Goal: Task Accomplishment & Management: Complete application form

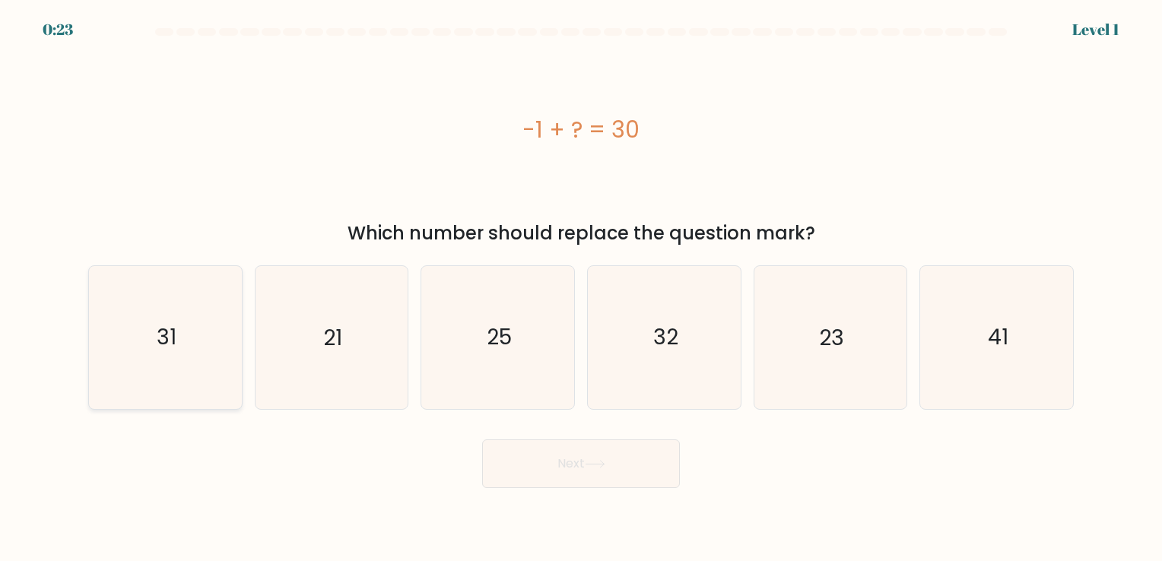
click at [186, 348] on icon "31" at bounding box center [165, 337] width 142 height 142
click at [581, 288] on input "a. 31" at bounding box center [581, 285] width 1 height 8
radio input "true"
click at [545, 475] on button "Next" at bounding box center [581, 464] width 198 height 49
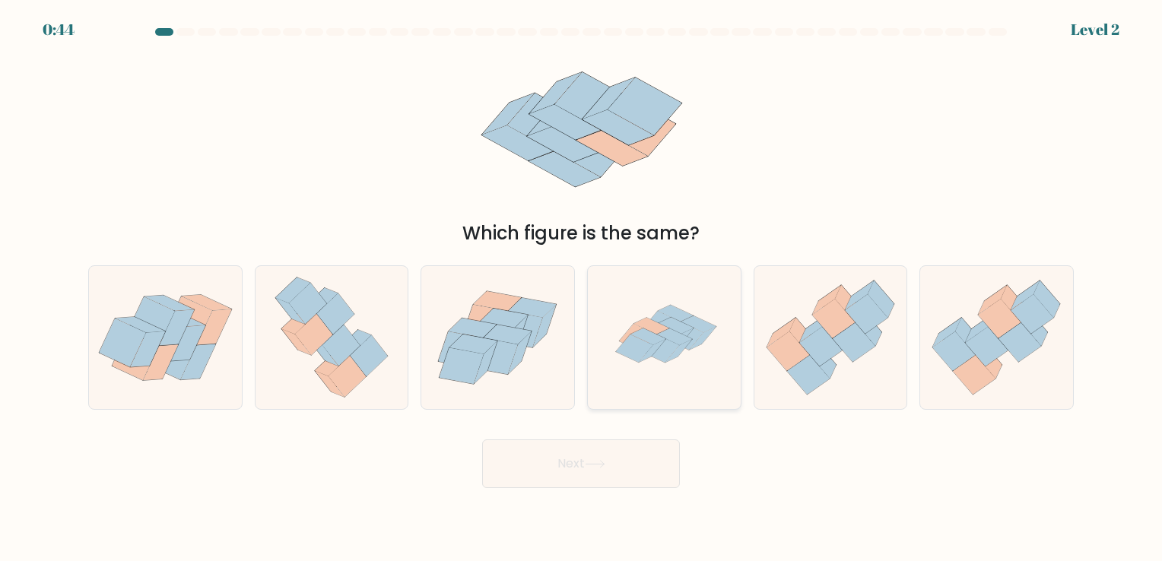
click at [665, 364] on icon at bounding box center [664, 337] width 142 height 142
click at [582, 288] on input "d." at bounding box center [581, 285] width 1 height 8
radio input "true"
click at [609, 455] on button "Next" at bounding box center [581, 464] width 198 height 49
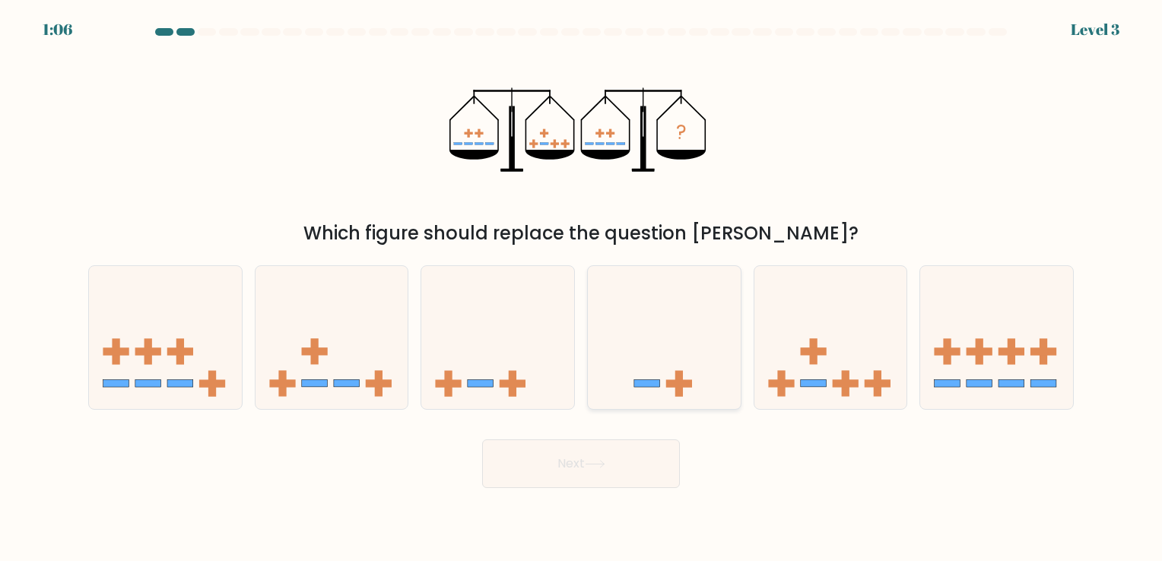
drag, startPoint x: 661, startPoint y: 276, endPoint x: 654, endPoint y: 290, distance: 15.3
click at [659, 279] on icon at bounding box center [664, 338] width 153 height 126
click at [582, 281] on input "d." at bounding box center [581, 285] width 1 height 8
radio input "true"
click at [624, 455] on button "Next" at bounding box center [581, 464] width 198 height 49
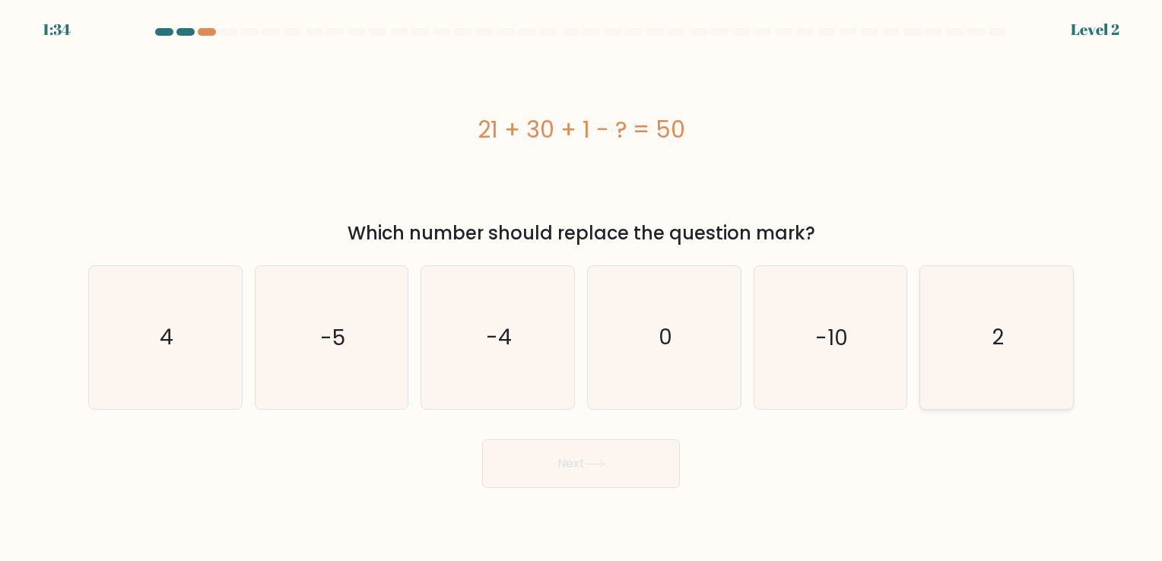
drag, startPoint x: 979, startPoint y: 367, endPoint x: 951, endPoint y: 373, distance: 28.8
click at [968, 367] on icon "2" at bounding box center [997, 337] width 142 height 142
click at [582, 288] on input "f. 2" at bounding box center [581, 285] width 1 height 8
radio input "true"
click at [583, 472] on button "Next" at bounding box center [581, 464] width 198 height 49
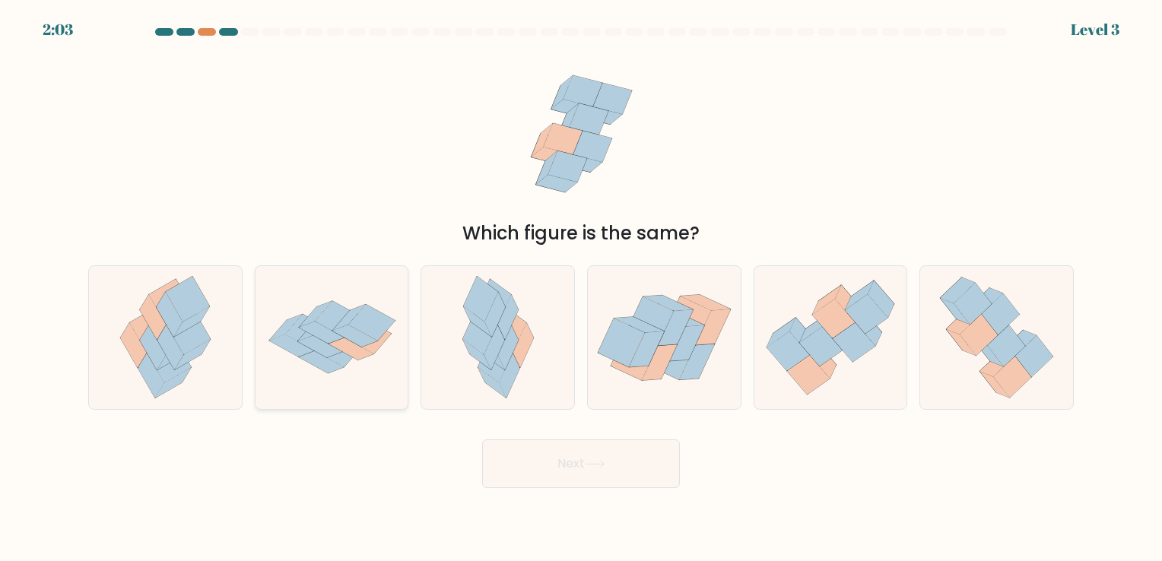
click at [358, 345] on icon at bounding box center [355, 329] width 47 height 37
click at [581, 288] on input "b." at bounding box center [581, 285] width 1 height 8
radio input "true"
click at [520, 446] on button "Next" at bounding box center [581, 464] width 198 height 49
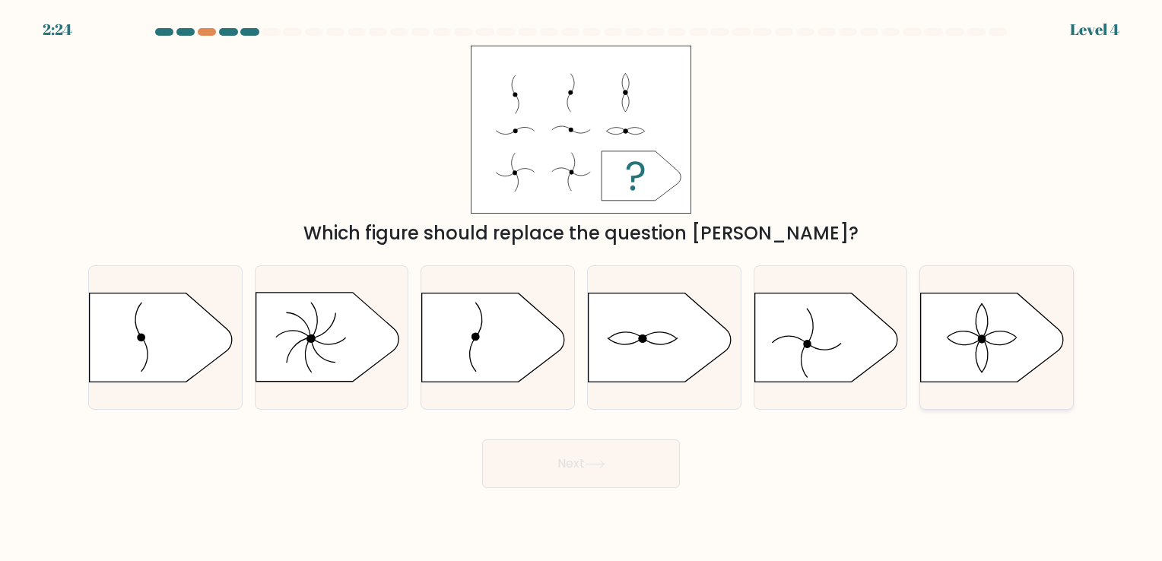
click at [1004, 357] on icon at bounding box center [992, 337] width 143 height 89
click at [582, 288] on input "f." at bounding box center [581, 285] width 1 height 8
radio input "true"
click at [634, 481] on button "Next" at bounding box center [581, 464] width 198 height 49
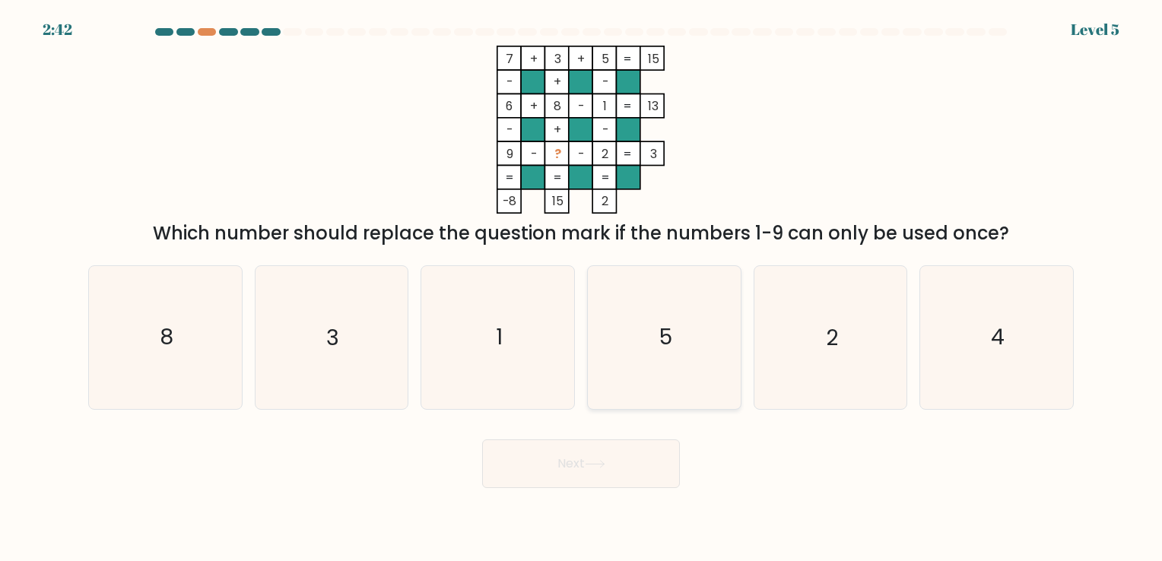
drag, startPoint x: 692, startPoint y: 319, endPoint x: 681, endPoint y: 361, distance: 43.4
click at [691, 323] on icon "5" at bounding box center [664, 337] width 142 height 142
click at [582, 288] on input "d. 5" at bounding box center [581, 285] width 1 height 8
radio input "true"
click at [656, 470] on button "Next" at bounding box center [581, 464] width 198 height 49
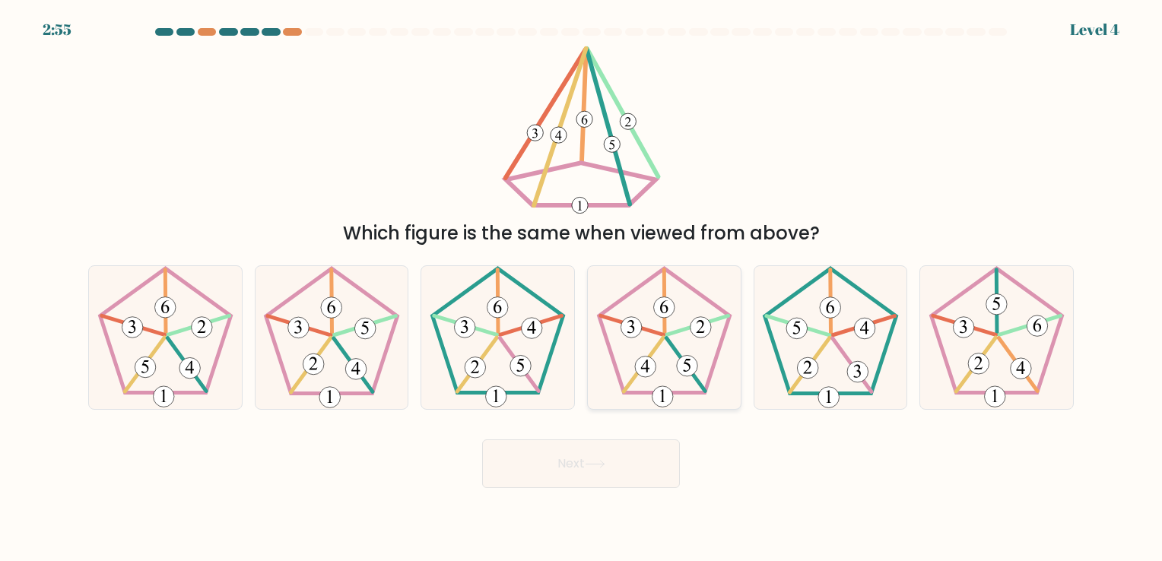
click at [650, 312] on icon at bounding box center [664, 337] width 142 height 142
click at [582, 288] on input "d." at bounding box center [581, 285] width 1 height 8
radio input "true"
click at [618, 464] on button "Next" at bounding box center [581, 464] width 198 height 49
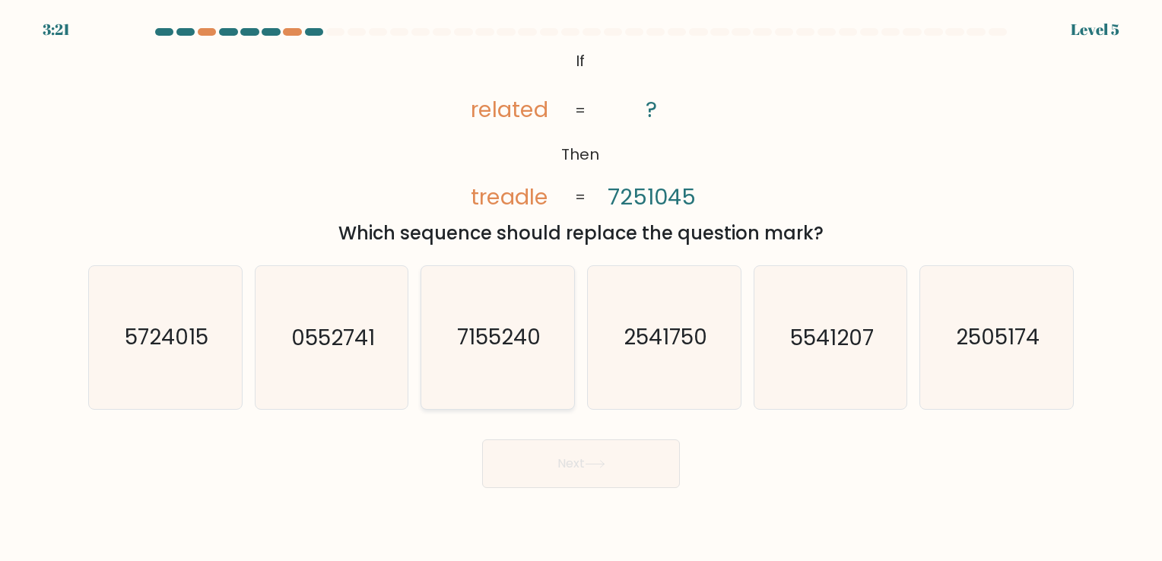
drag, startPoint x: 523, startPoint y: 291, endPoint x: 531, endPoint y: 368, distance: 78.0
click at [523, 302] on icon "7155240" at bounding box center [498, 337] width 142 height 142
click at [581, 288] on input "c. 7155240" at bounding box center [581, 285] width 1 height 8
radio input "true"
click at [549, 460] on button "Next" at bounding box center [581, 464] width 198 height 49
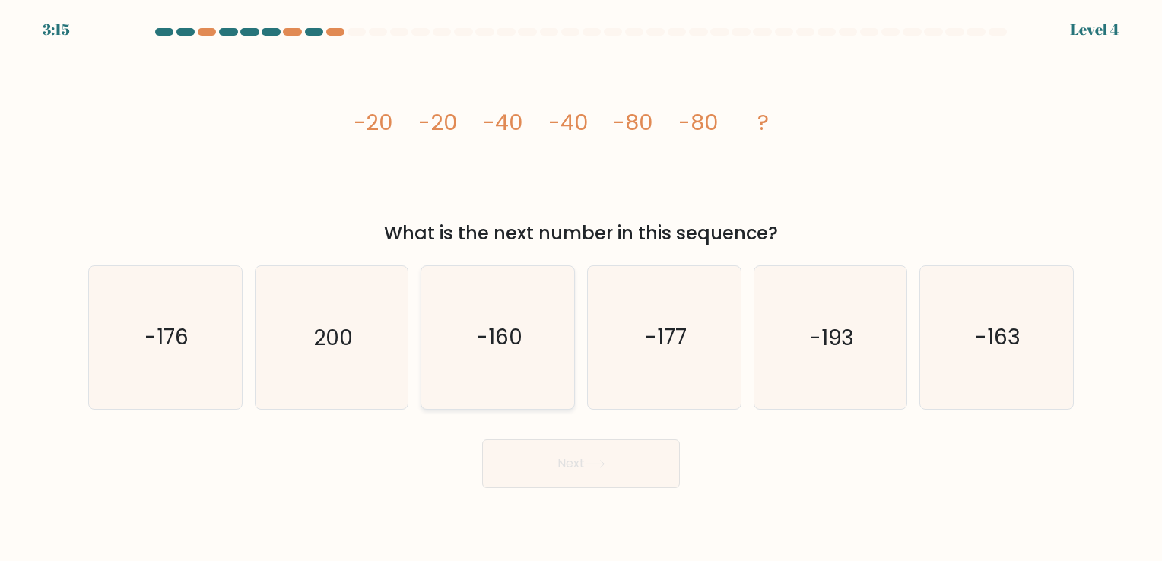
click at [485, 351] on text "-160" at bounding box center [499, 338] width 46 height 30
click at [581, 288] on input "c. -160" at bounding box center [581, 285] width 1 height 8
radio input "true"
click at [551, 476] on button "Next" at bounding box center [581, 464] width 198 height 49
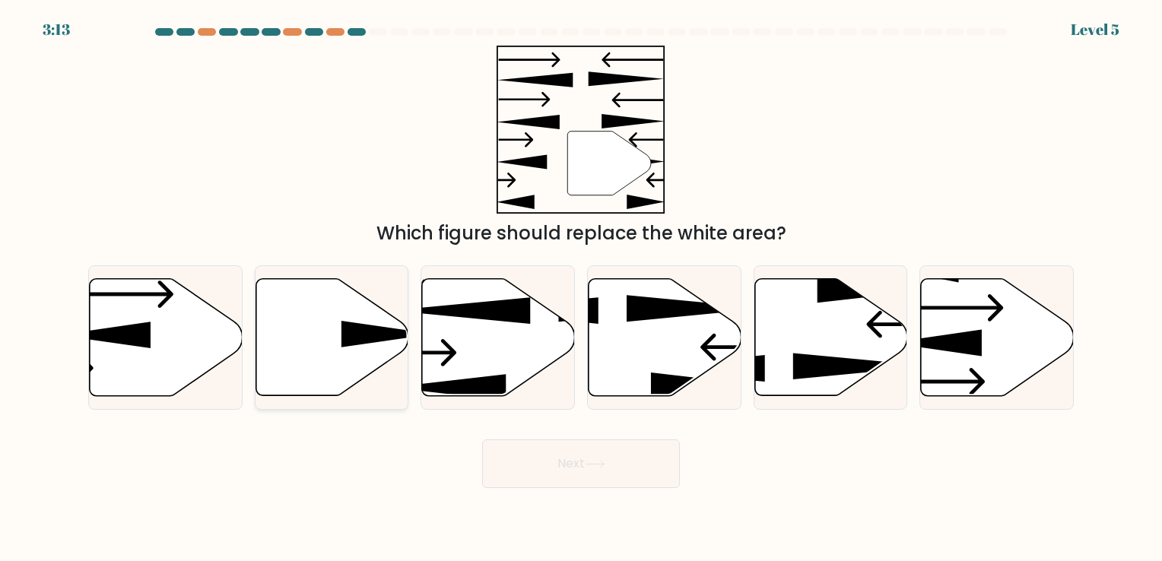
drag, startPoint x: 333, startPoint y: 331, endPoint x: 344, endPoint y: 326, distance: 11.6
click at [333, 331] on icon at bounding box center [332, 336] width 153 height 117
click at [581, 288] on input "b." at bounding box center [581, 285] width 1 height 8
radio input "true"
click at [555, 452] on button "Next" at bounding box center [581, 464] width 198 height 49
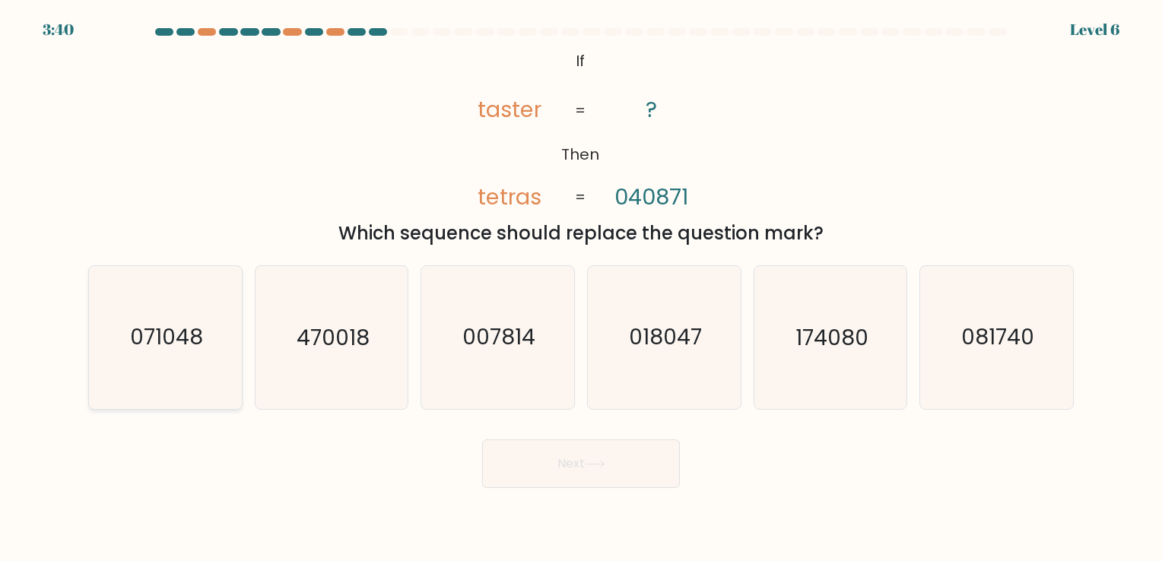
click at [222, 346] on icon "071048" at bounding box center [165, 337] width 142 height 142
click at [581, 288] on input "a. 071048" at bounding box center [581, 285] width 1 height 8
radio input "true"
click at [574, 460] on button "Next" at bounding box center [581, 464] width 198 height 49
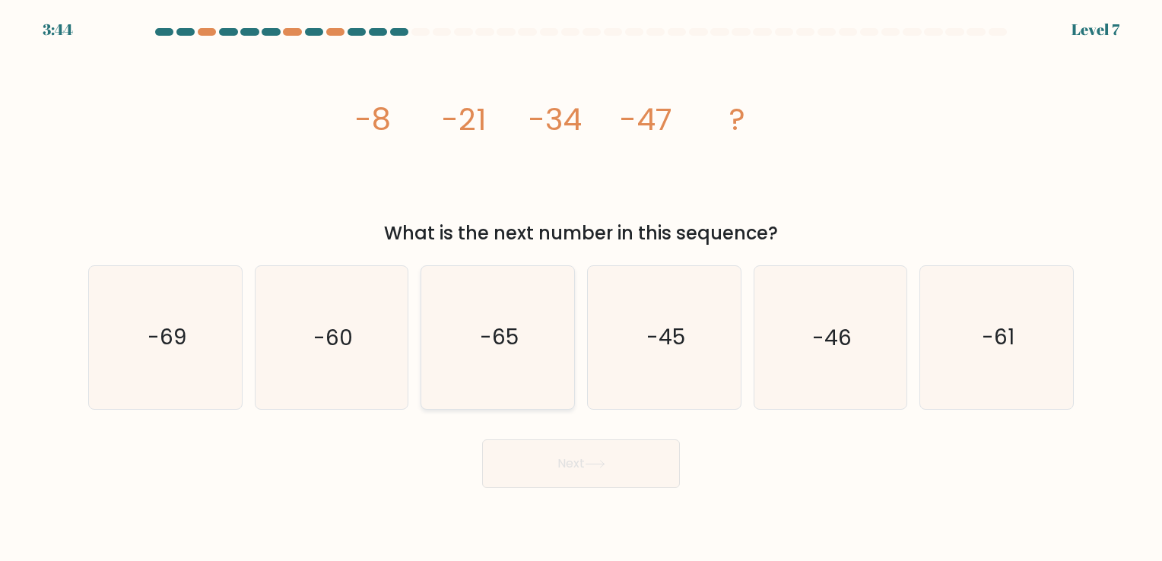
drag, startPoint x: 480, startPoint y: 282, endPoint x: 498, endPoint y: 355, distance: 75.3
click at [498, 355] on icon "-65" at bounding box center [498, 337] width 142 height 142
drag, startPoint x: 498, startPoint y: 355, endPoint x: 562, endPoint y: 479, distance: 139.5
click at [562, 479] on button "Next" at bounding box center [581, 464] width 198 height 49
click at [510, 379] on icon "-65" at bounding box center [498, 337] width 142 height 142
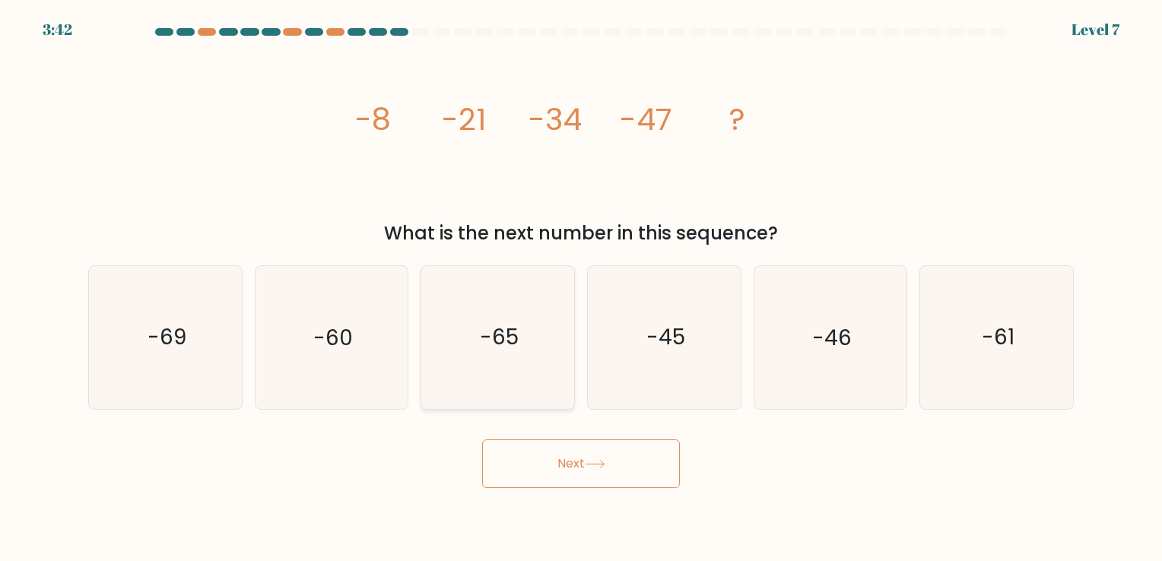
click at [581, 288] on input "c. -65" at bounding box center [581, 285] width 1 height 8
radio input "true"
click at [587, 467] on button "Next" at bounding box center [581, 464] width 198 height 49
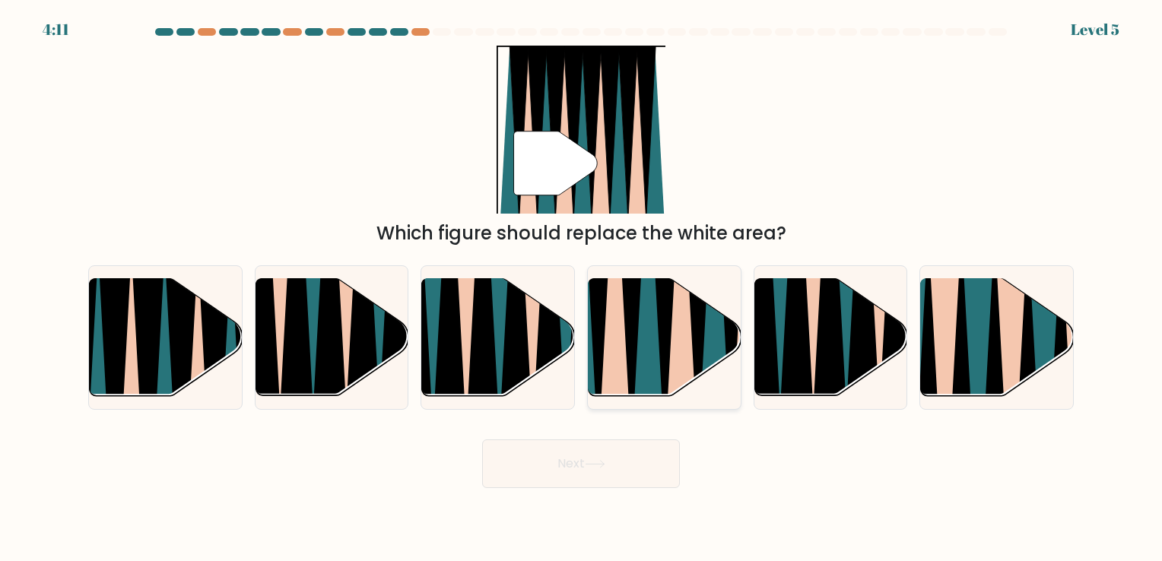
click at [675, 351] on icon at bounding box center [680, 276] width 33 height 305
click at [582, 288] on input "d." at bounding box center [581, 285] width 1 height 8
radio input "true"
click at [589, 457] on button "Next" at bounding box center [581, 464] width 198 height 49
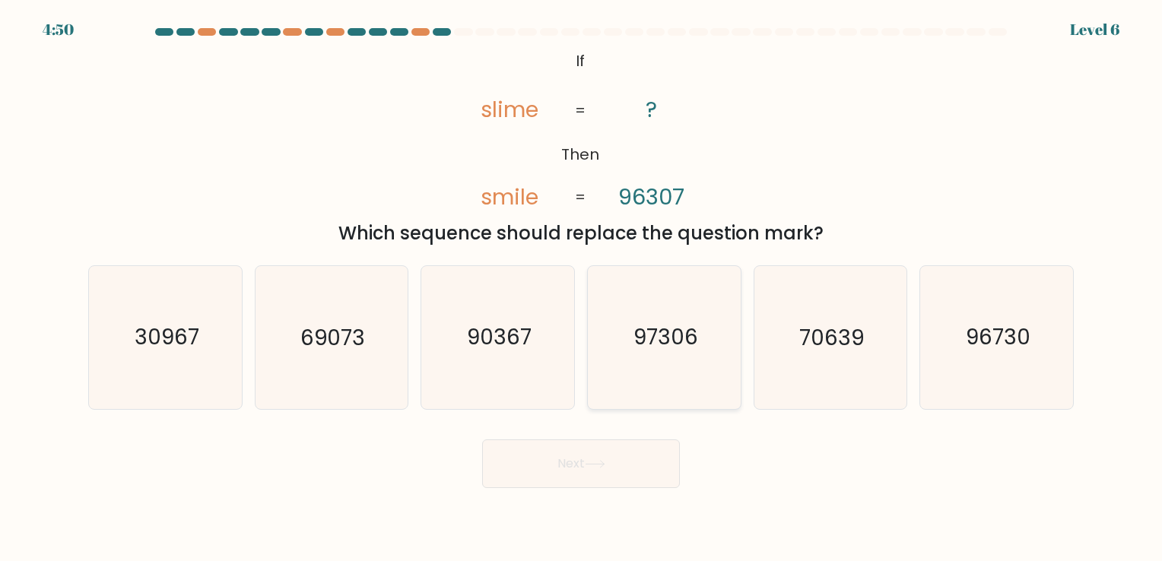
click at [651, 358] on icon "97306" at bounding box center [664, 337] width 142 height 142
click at [582, 288] on input "d. 97306" at bounding box center [581, 285] width 1 height 8
radio input "true"
click at [625, 464] on button "Next" at bounding box center [581, 464] width 198 height 49
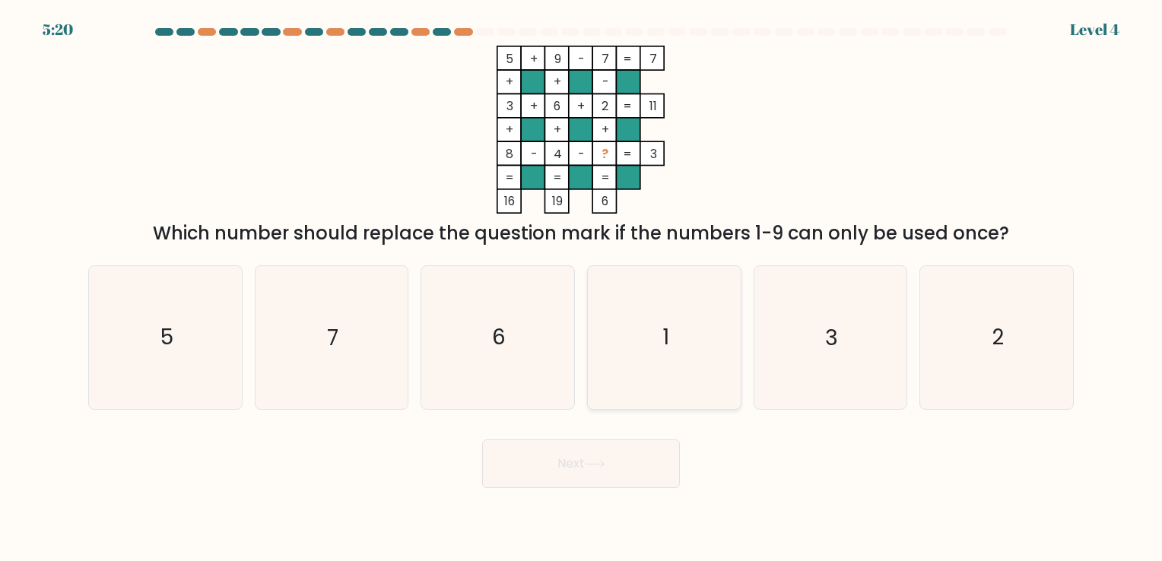
click at [663, 297] on icon "1" at bounding box center [664, 337] width 142 height 142
click at [582, 288] on input "d. 1" at bounding box center [581, 285] width 1 height 8
radio input "true"
click at [591, 475] on button "Next" at bounding box center [581, 464] width 198 height 49
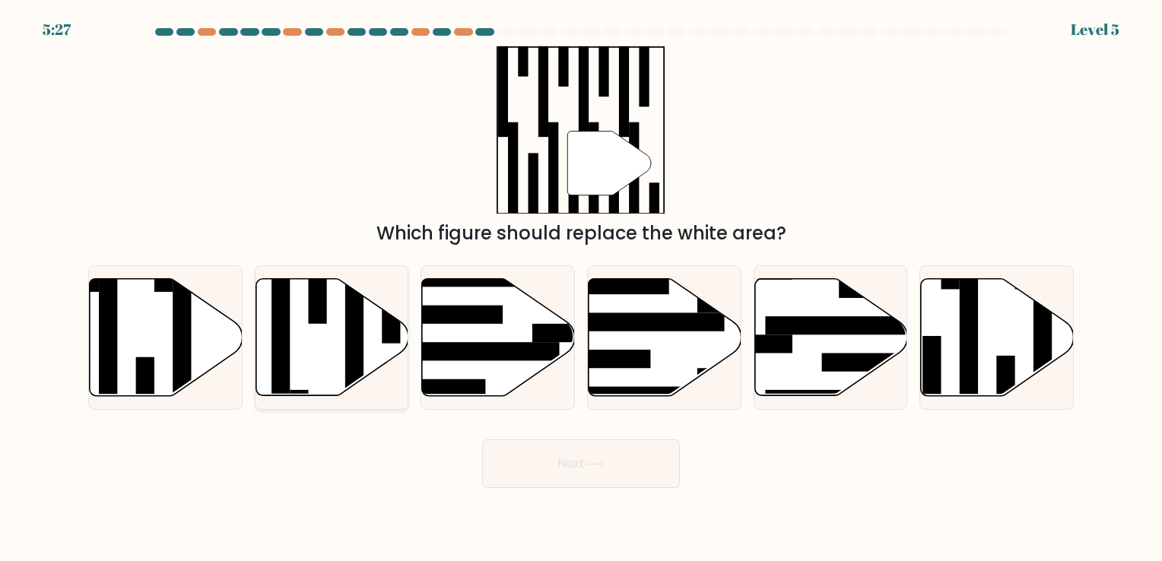
click at [289, 336] on rect at bounding box center [281, 334] width 18 height 166
click at [581, 288] on input "b." at bounding box center [581, 285] width 1 height 8
radio input "true"
click at [562, 479] on button "Next" at bounding box center [581, 464] width 198 height 49
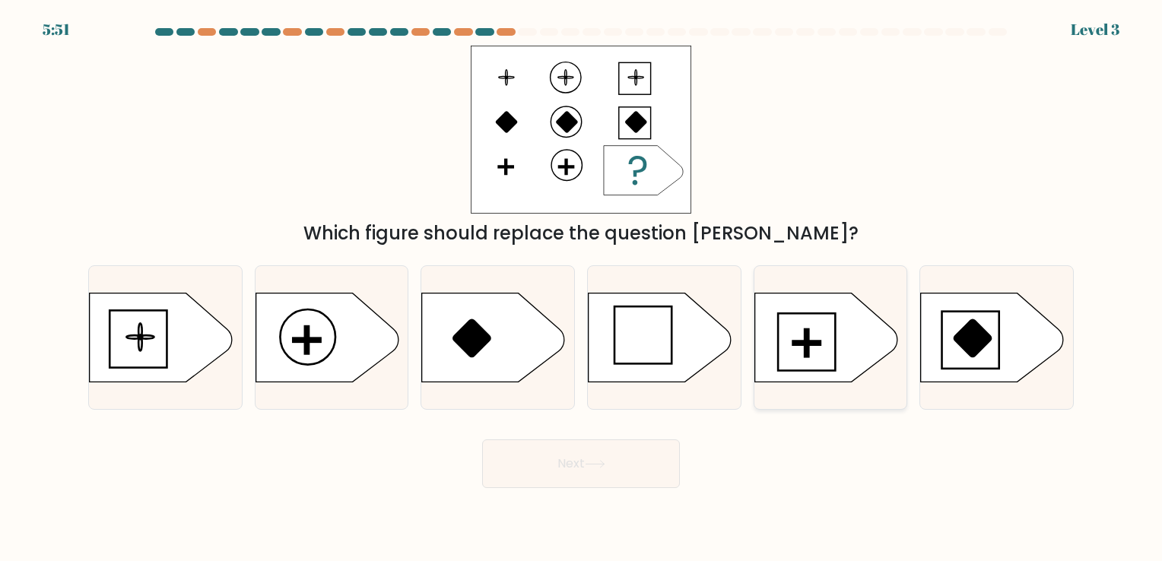
click at [805, 345] on rect at bounding box center [807, 342] width 4 height 27
click at [582, 288] on input "e." at bounding box center [581, 285] width 1 height 8
radio input "true"
click at [614, 464] on button "Next" at bounding box center [581, 464] width 198 height 49
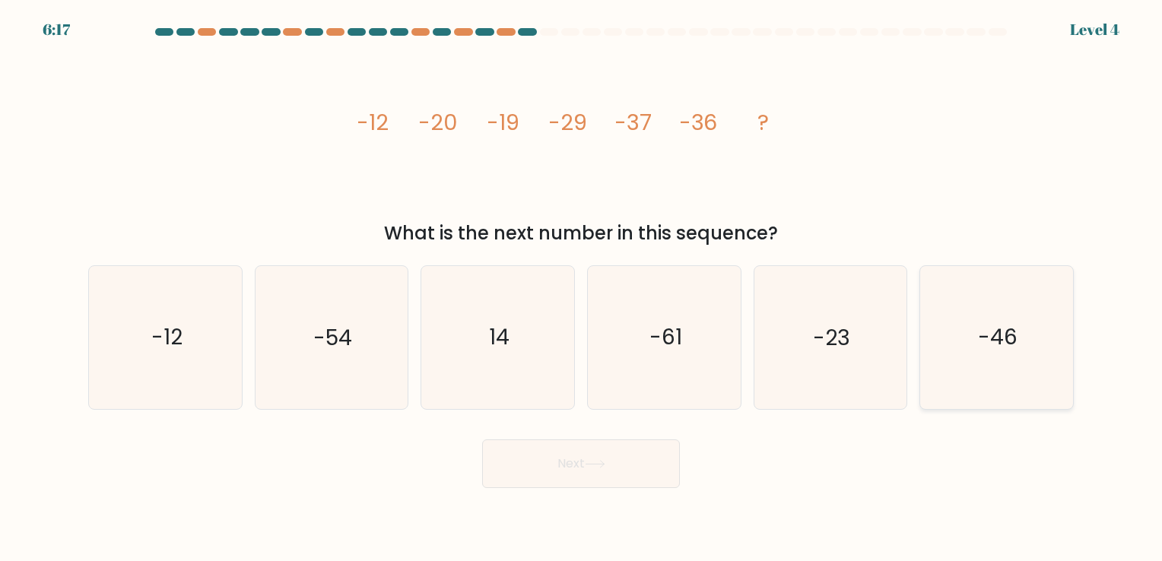
click at [1035, 344] on icon "-46" at bounding box center [997, 337] width 142 height 142
click at [582, 288] on input "f. -46" at bounding box center [581, 285] width 1 height 8
radio input "true"
click at [591, 485] on button "Next" at bounding box center [581, 464] width 198 height 49
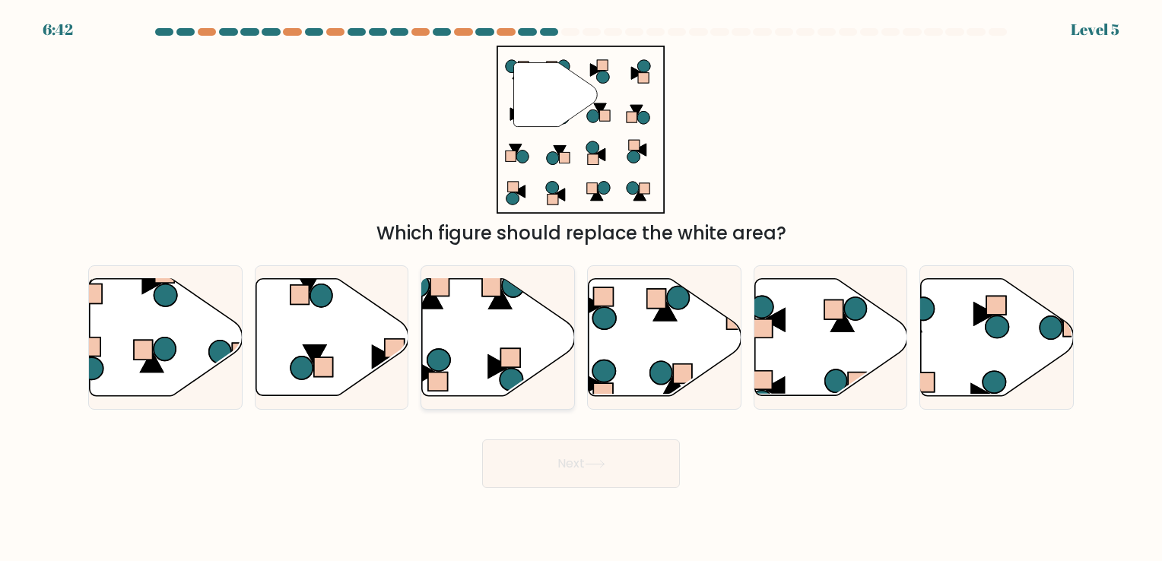
click at [518, 338] on icon at bounding box center [498, 336] width 153 height 117
click at [581, 288] on input "c." at bounding box center [581, 285] width 1 height 8
radio input "true"
click at [552, 456] on button "Next" at bounding box center [581, 464] width 198 height 49
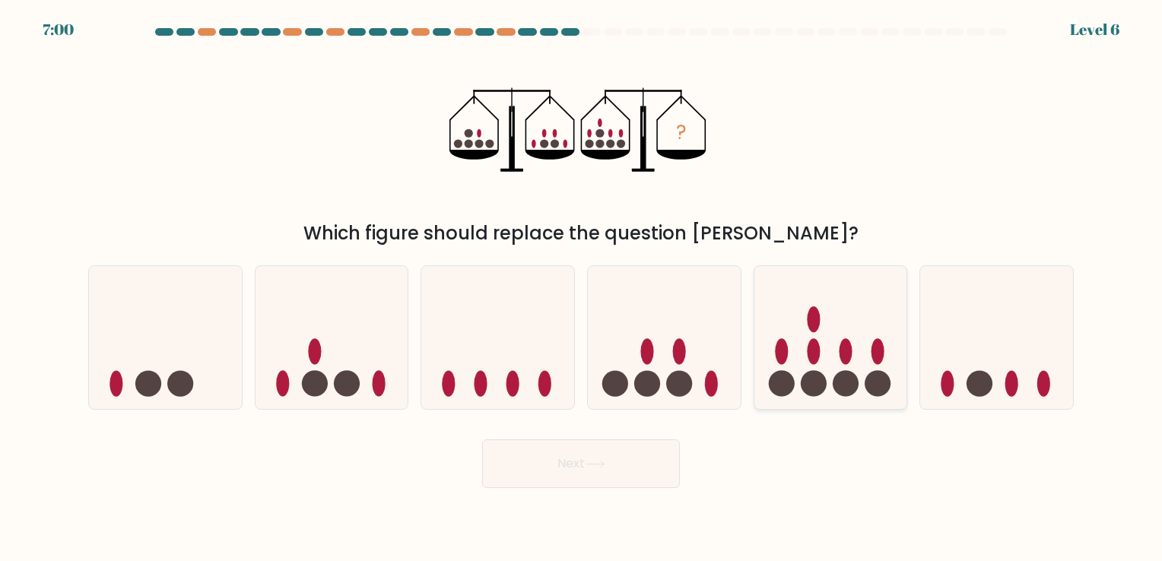
click at [863, 345] on icon at bounding box center [831, 338] width 153 height 126
click at [582, 288] on input "e." at bounding box center [581, 285] width 1 height 8
radio input "true"
click at [660, 452] on button "Next" at bounding box center [581, 464] width 198 height 49
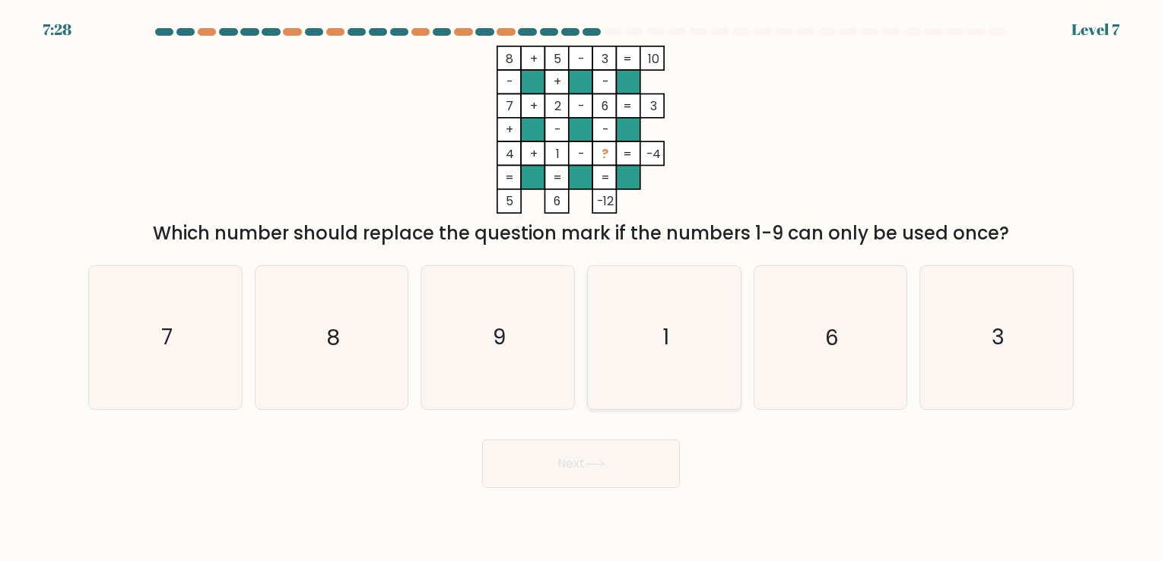
click at [598, 316] on icon "1" at bounding box center [664, 337] width 142 height 142
click at [582, 288] on input "d. 1" at bounding box center [581, 285] width 1 height 8
radio input "true"
click at [607, 478] on button "Next" at bounding box center [581, 464] width 198 height 49
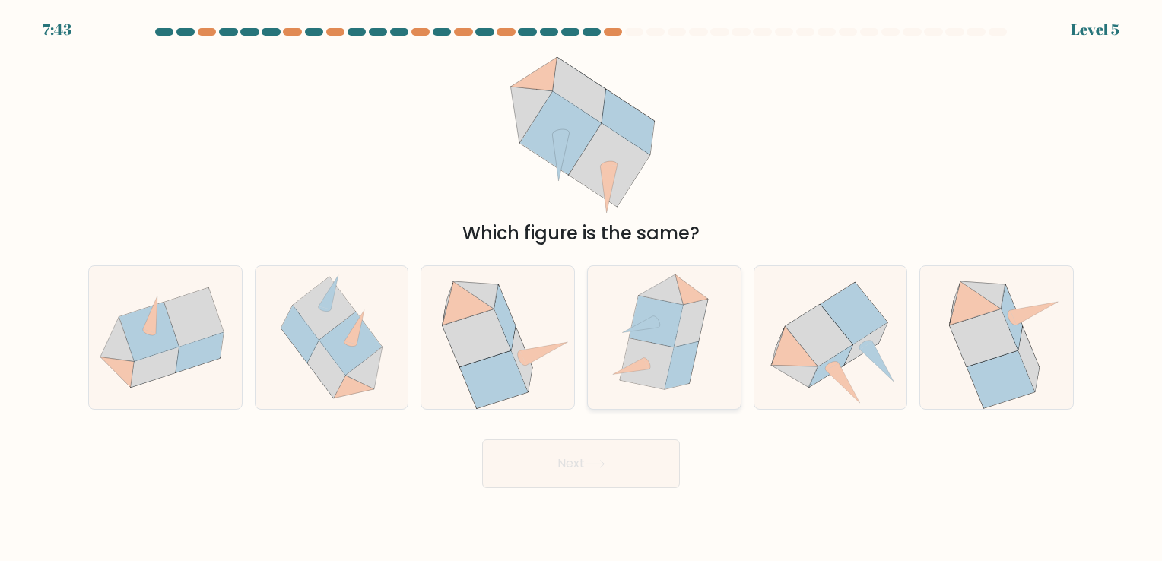
click at [671, 307] on icon at bounding box center [657, 321] width 54 height 51
click at [582, 288] on input "d." at bounding box center [581, 285] width 1 height 8
radio input "true"
click at [596, 465] on icon at bounding box center [595, 464] width 21 height 8
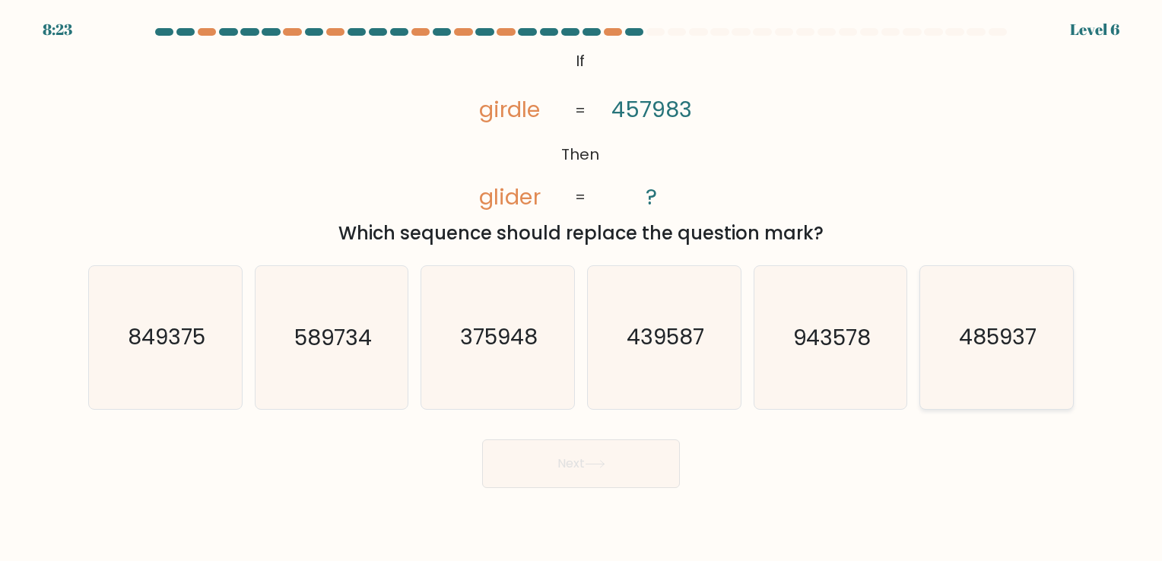
click at [983, 361] on icon "485937" at bounding box center [997, 337] width 142 height 142
click at [582, 288] on input "f. 485937" at bounding box center [581, 285] width 1 height 8
radio input "true"
click at [631, 469] on button "Next" at bounding box center [581, 464] width 198 height 49
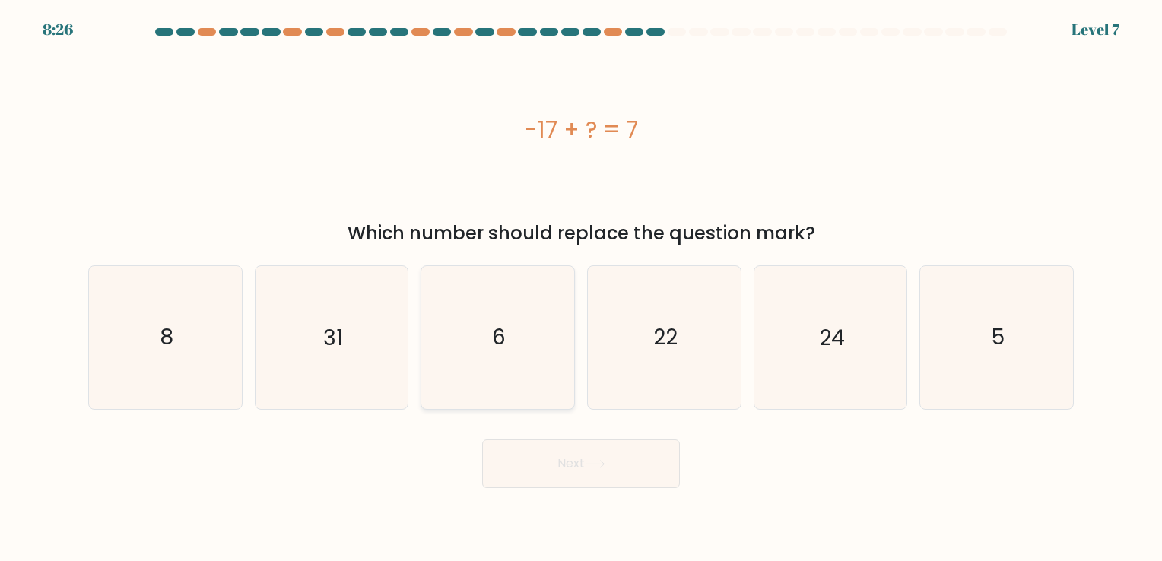
click at [542, 335] on icon "6" at bounding box center [498, 337] width 142 height 142
click at [581, 288] on input "c. 6" at bounding box center [581, 285] width 1 height 8
radio input "true"
click at [569, 456] on button "Next" at bounding box center [581, 464] width 198 height 49
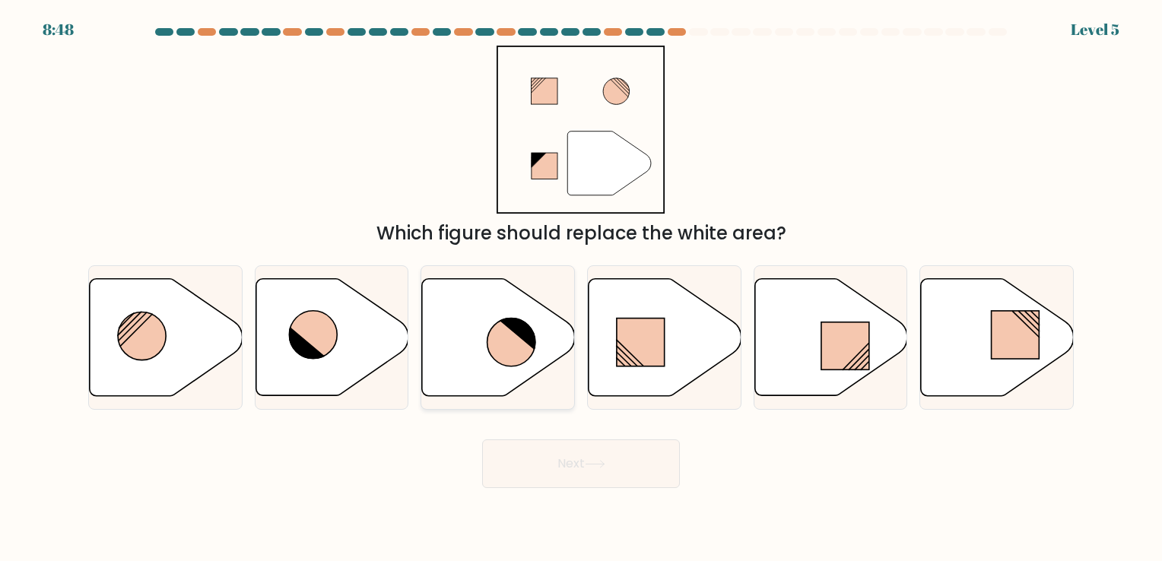
click at [542, 346] on icon at bounding box center [498, 336] width 153 height 117
click at [581, 288] on input "c." at bounding box center [581, 285] width 1 height 8
radio input "true"
click at [547, 445] on form at bounding box center [581, 258] width 1162 height 460
click at [546, 459] on button "Next" at bounding box center [581, 464] width 198 height 49
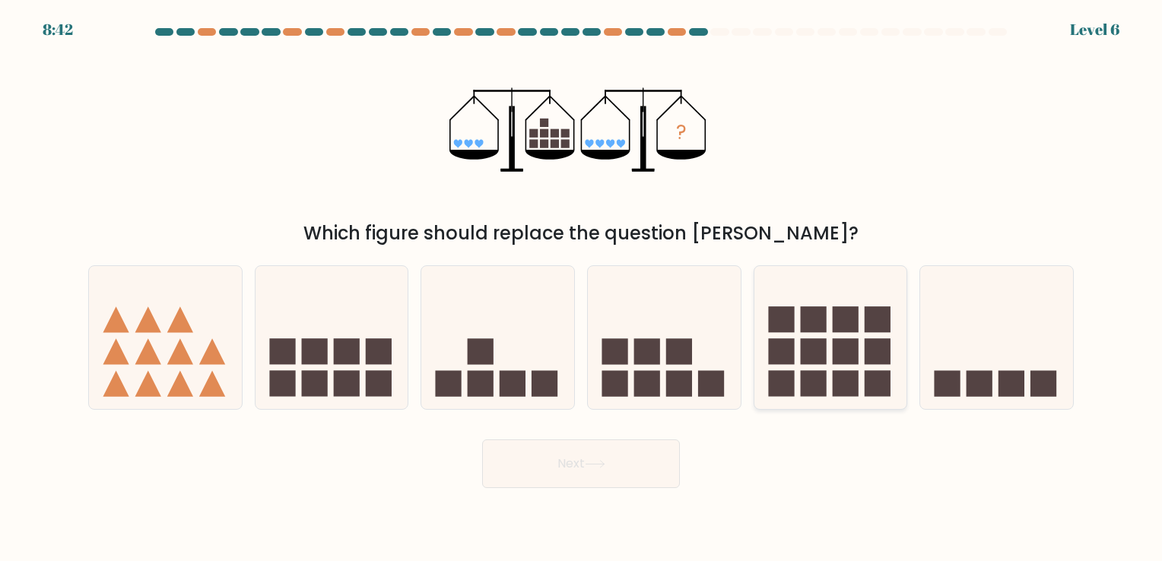
drag, startPoint x: 780, startPoint y: 368, endPoint x: 732, endPoint y: 408, distance: 62.7
click at [779, 369] on icon at bounding box center [831, 338] width 153 height 126
click at [582, 288] on input "e." at bounding box center [581, 285] width 1 height 8
radio input "true"
click at [642, 461] on button "Next" at bounding box center [581, 464] width 198 height 49
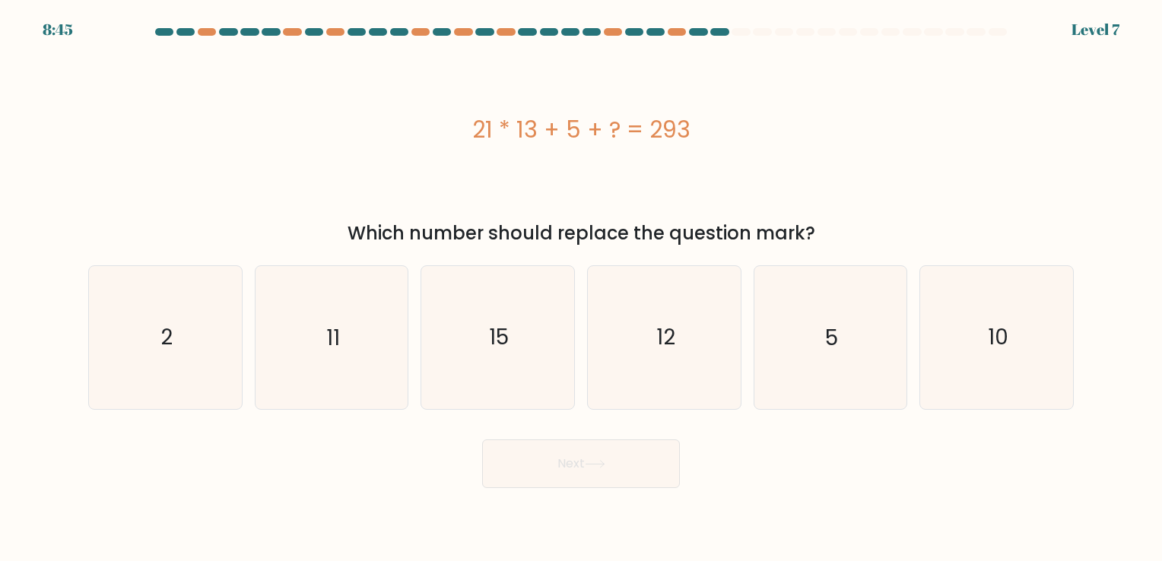
drag, startPoint x: 481, startPoint y: 342, endPoint x: 486, endPoint y: 466, distance: 124.8
click at [478, 343] on icon "15" at bounding box center [498, 337] width 142 height 142
click at [581, 288] on input "c. 15" at bounding box center [581, 285] width 1 height 8
radio input "true"
click at [563, 460] on button "Next" at bounding box center [581, 464] width 198 height 49
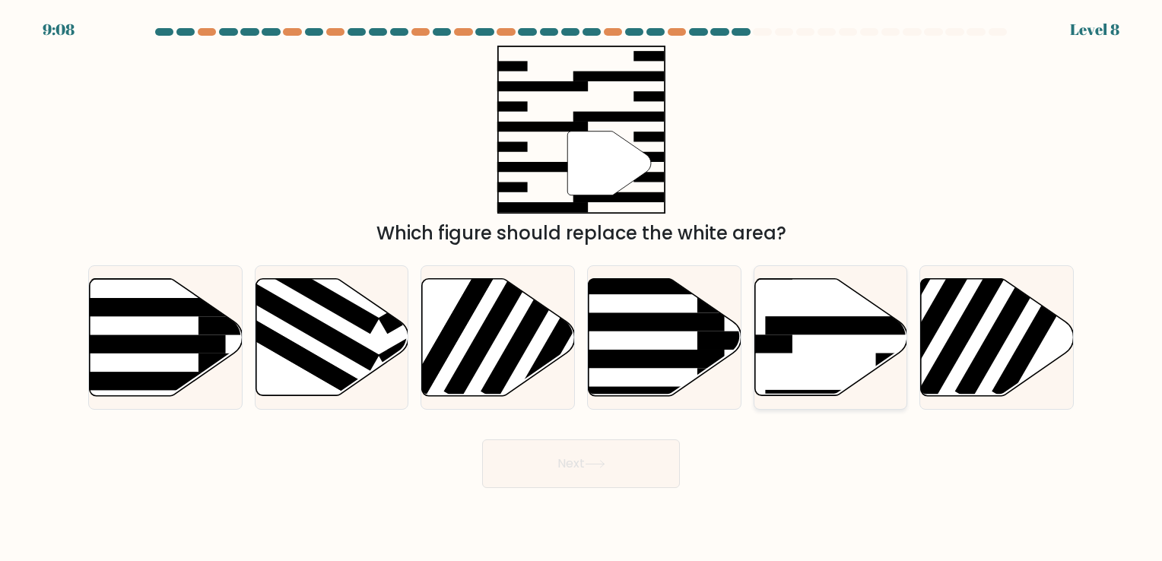
click at [811, 354] on icon at bounding box center [831, 336] width 153 height 117
click at [582, 288] on input "e." at bounding box center [581, 285] width 1 height 8
radio input "true"
click at [621, 453] on button "Next" at bounding box center [581, 464] width 198 height 49
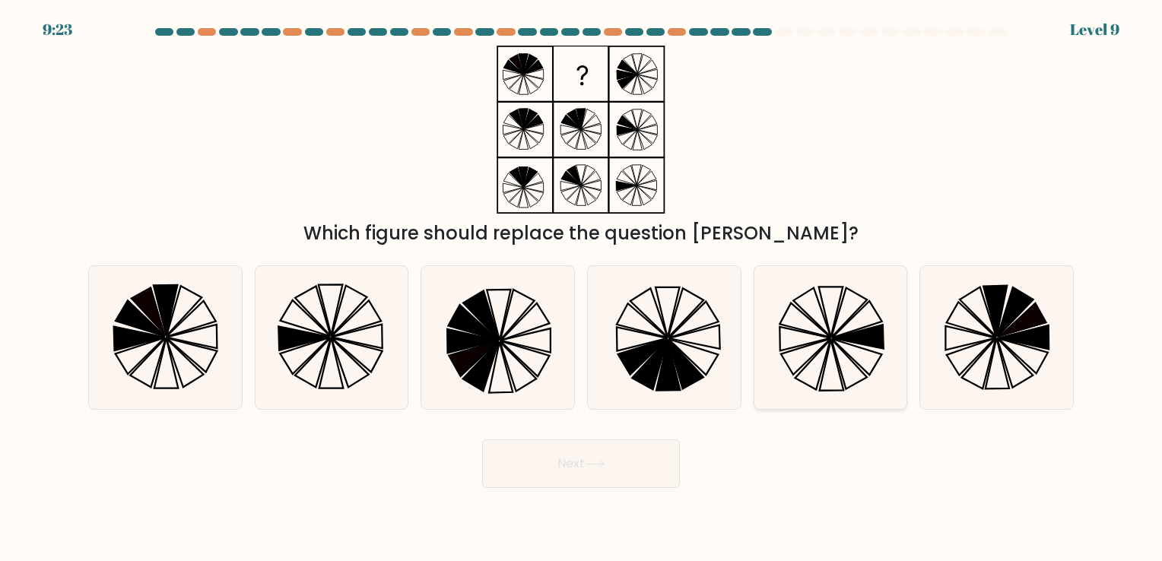
click at [797, 346] on icon at bounding box center [805, 339] width 51 height 24
click at [582, 288] on input "e." at bounding box center [581, 285] width 1 height 8
radio input "true"
click at [626, 452] on button "Next" at bounding box center [581, 464] width 198 height 49
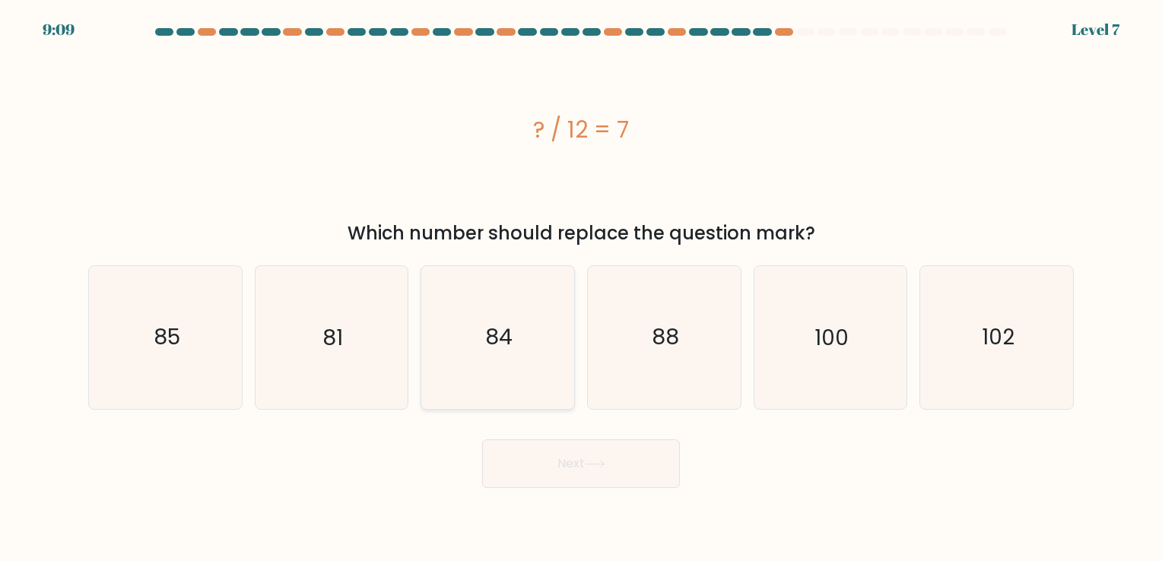
click at [485, 357] on icon "84" at bounding box center [498, 337] width 142 height 142
click at [581, 288] on input "c. 84" at bounding box center [581, 285] width 1 height 8
radio input "true"
click at [545, 477] on button "Next" at bounding box center [581, 464] width 198 height 49
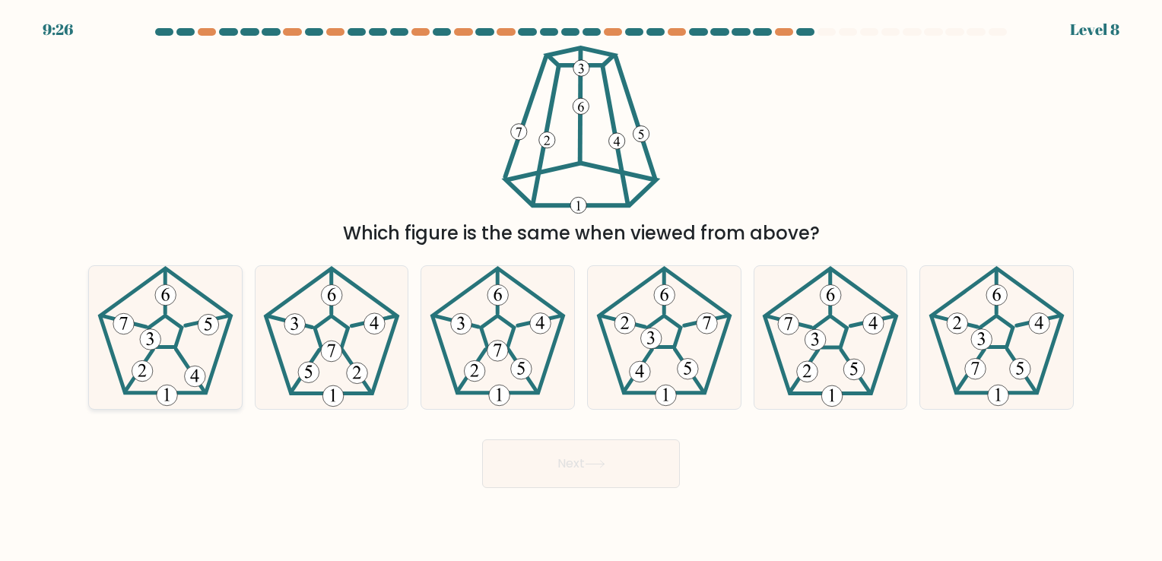
click at [188, 309] on icon at bounding box center [165, 337] width 142 height 142
click at [581, 288] on input "a." at bounding box center [581, 285] width 1 height 8
radio input "true"
click at [578, 457] on button "Next" at bounding box center [581, 464] width 198 height 49
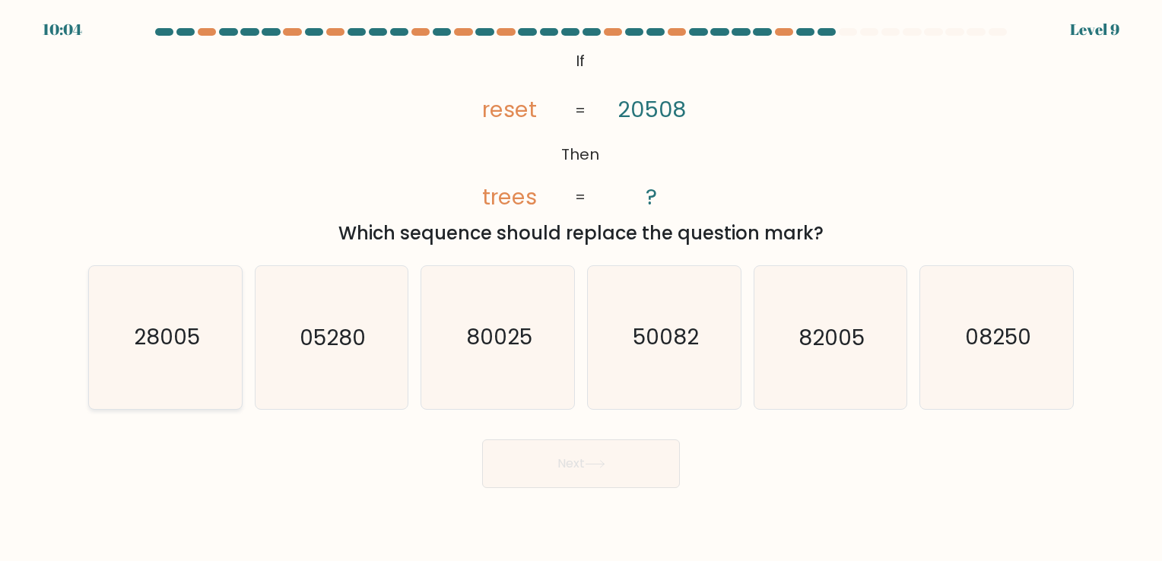
click at [167, 327] on text "28005" at bounding box center [167, 338] width 66 height 30
click at [372, 437] on div "Next" at bounding box center [581, 458] width 1004 height 60
drag, startPoint x: 220, startPoint y: 379, endPoint x: 229, endPoint y: 376, distance: 9.6
click at [223, 377] on icon "28005" at bounding box center [165, 337] width 142 height 142
click at [581, 288] on input "a. 28005" at bounding box center [581, 285] width 1 height 8
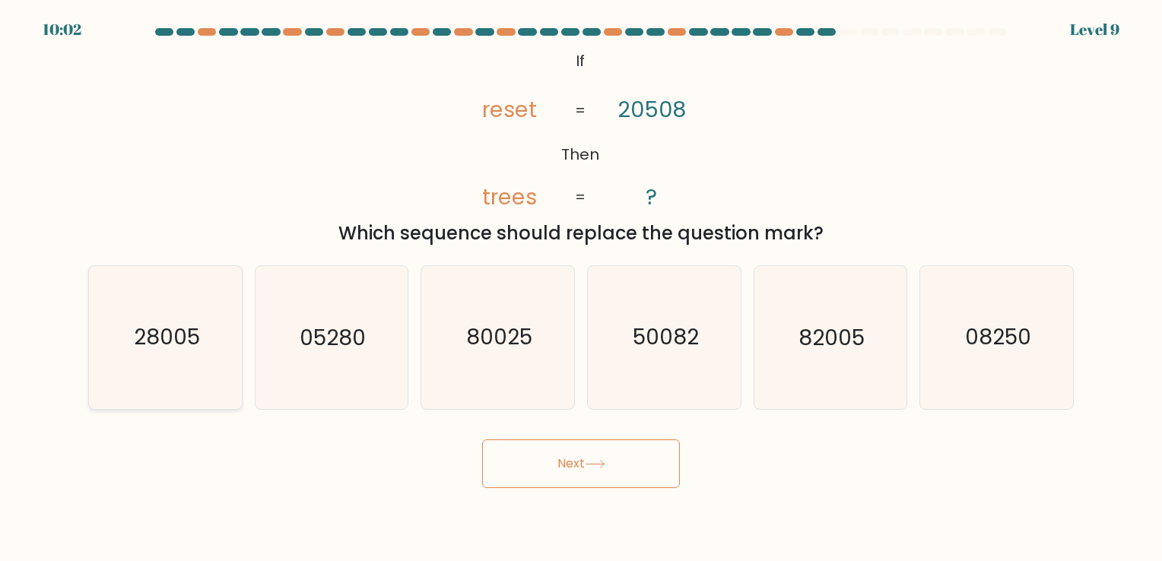
radio input "true"
click at [543, 473] on button "Next" at bounding box center [581, 464] width 198 height 49
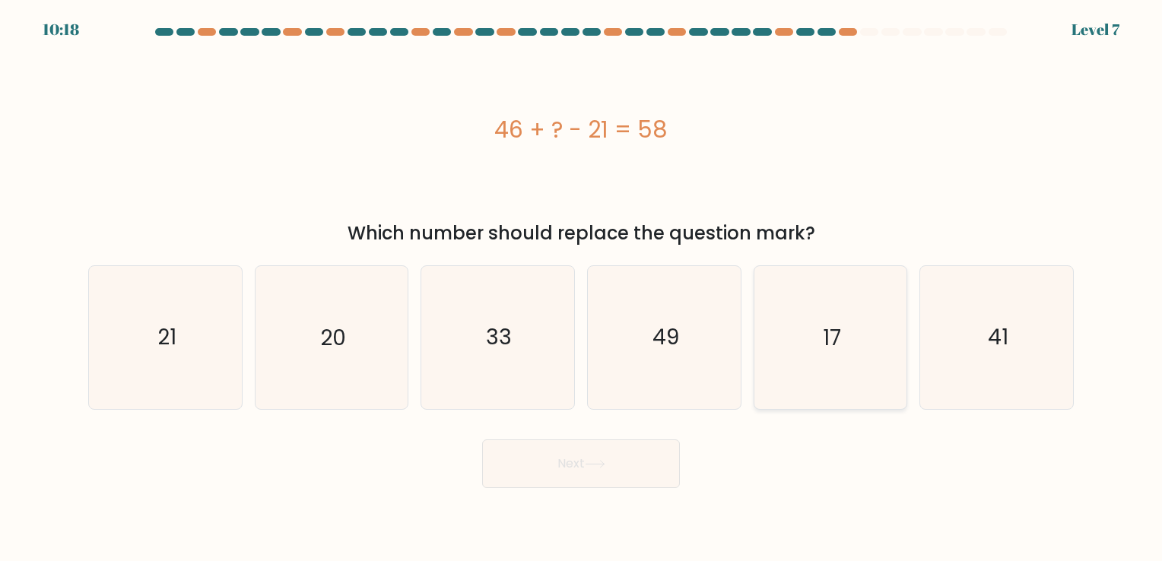
click at [805, 340] on icon "17" at bounding box center [830, 337] width 142 height 142
click at [582, 288] on input "e. 17" at bounding box center [581, 285] width 1 height 8
radio input "true"
click at [596, 450] on button "Next" at bounding box center [581, 464] width 198 height 49
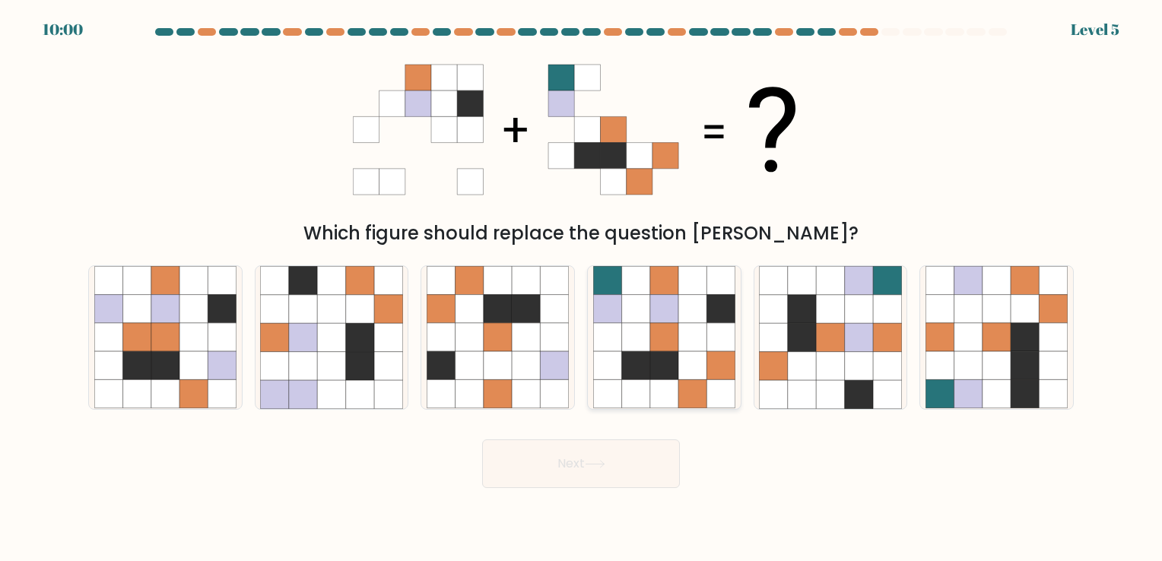
click at [639, 335] on icon at bounding box center [635, 337] width 28 height 28
click at [582, 288] on input "d." at bounding box center [581, 285] width 1 height 8
radio input "true"
click at [590, 479] on button "Next" at bounding box center [581, 464] width 198 height 49
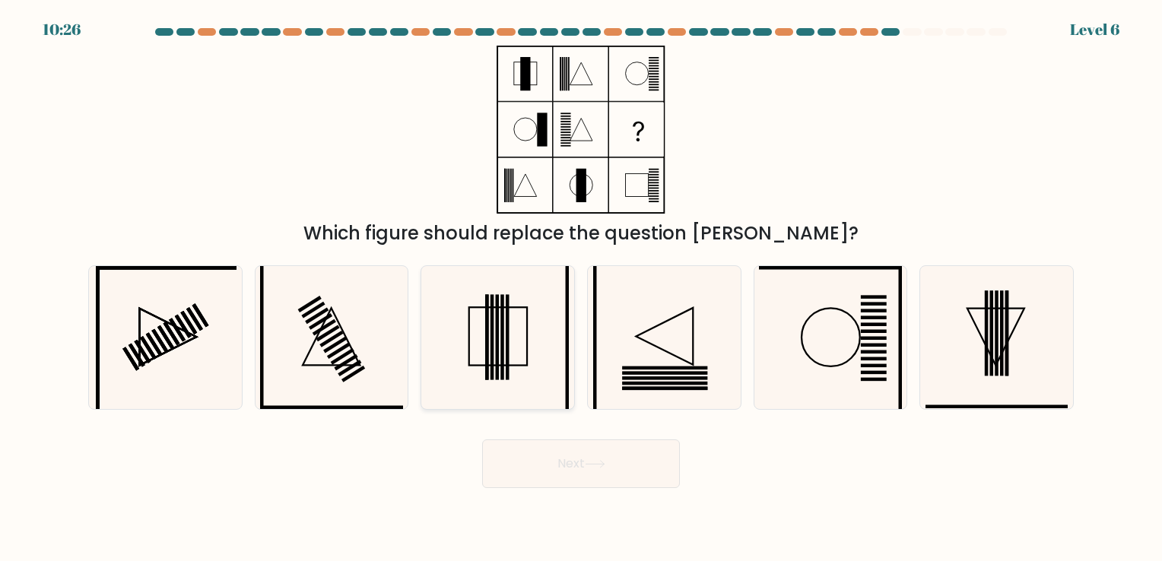
click at [506, 347] on icon at bounding box center [498, 337] width 142 height 142
click at [581, 288] on input "c." at bounding box center [581, 285] width 1 height 8
radio input "true"
click at [621, 452] on button "Next" at bounding box center [581, 464] width 198 height 49
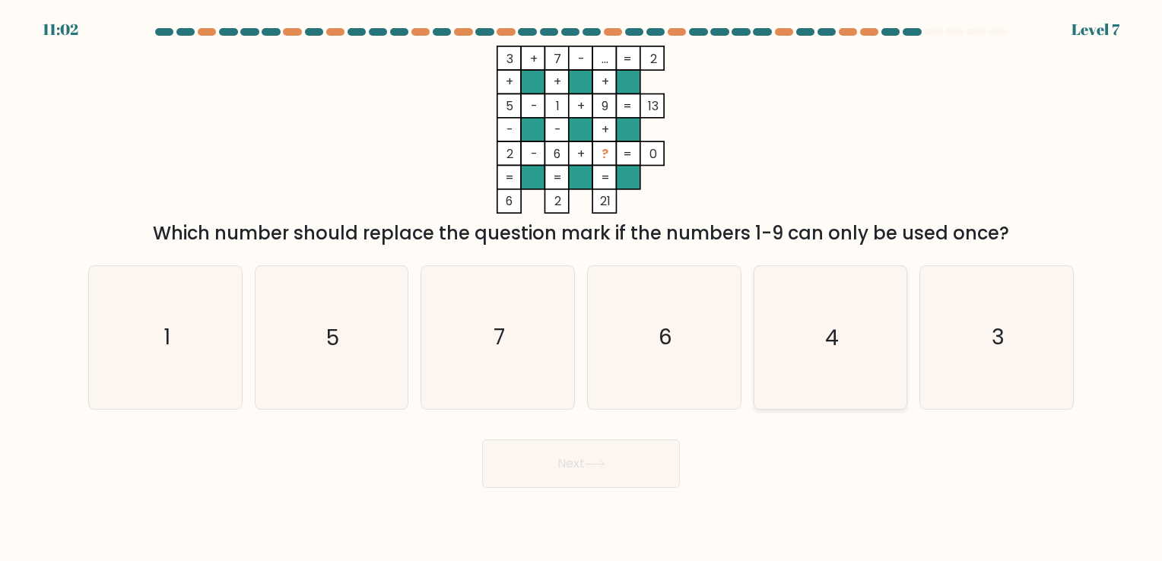
drag, startPoint x: 802, startPoint y: 318, endPoint x: 783, endPoint y: 342, distance: 29.8
click at [802, 325] on icon "4" at bounding box center [830, 337] width 142 height 142
click at [582, 288] on input "e. 4" at bounding box center [581, 285] width 1 height 8
radio input "true"
click at [663, 446] on button "Next" at bounding box center [581, 464] width 198 height 49
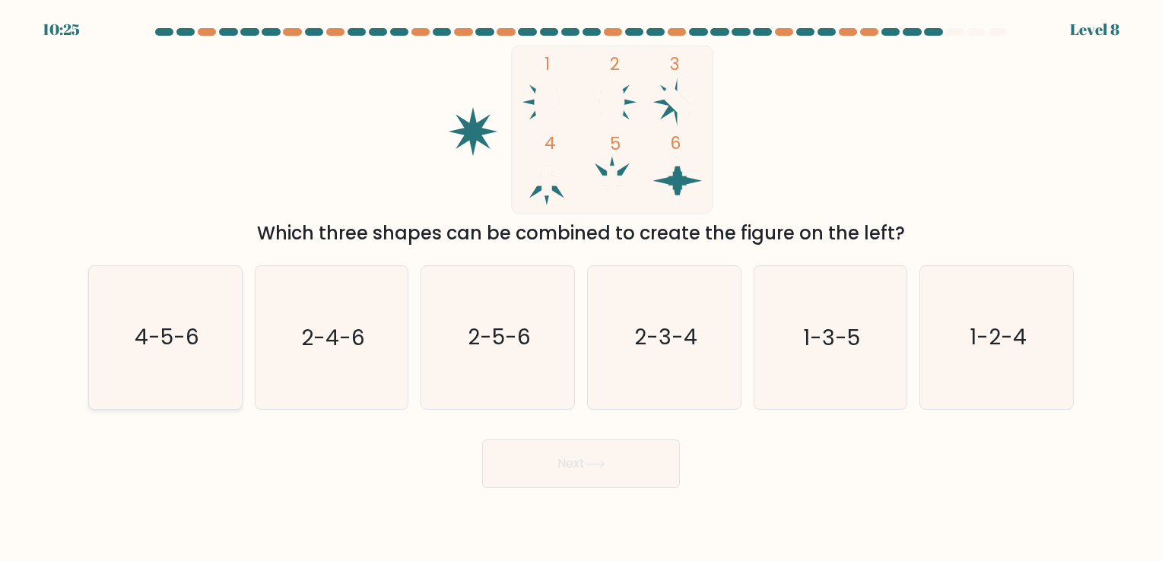
click at [217, 349] on icon "4-5-6" at bounding box center [165, 337] width 142 height 142
click at [581, 288] on input "a. 4-5-6" at bounding box center [581, 285] width 1 height 8
radio input "true"
click at [602, 462] on icon at bounding box center [595, 464] width 21 height 8
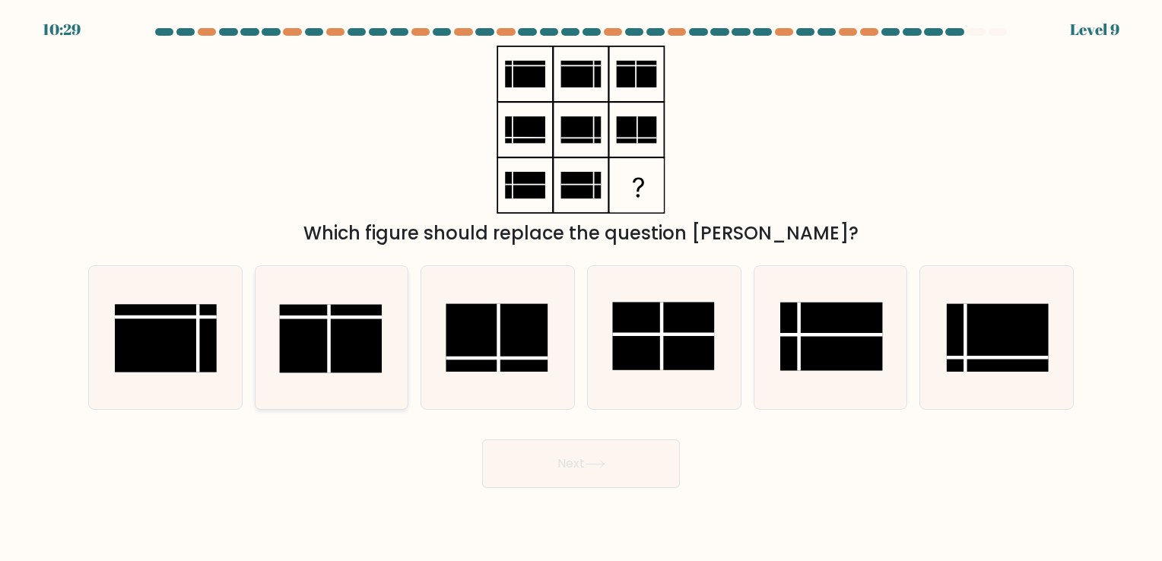
drag, startPoint x: 199, startPoint y: 345, endPoint x: 278, endPoint y: 385, distance: 88.8
click at [212, 352] on icon at bounding box center [165, 337] width 142 height 142
click at [581, 288] on input "a." at bounding box center [581, 285] width 1 height 8
radio input "true"
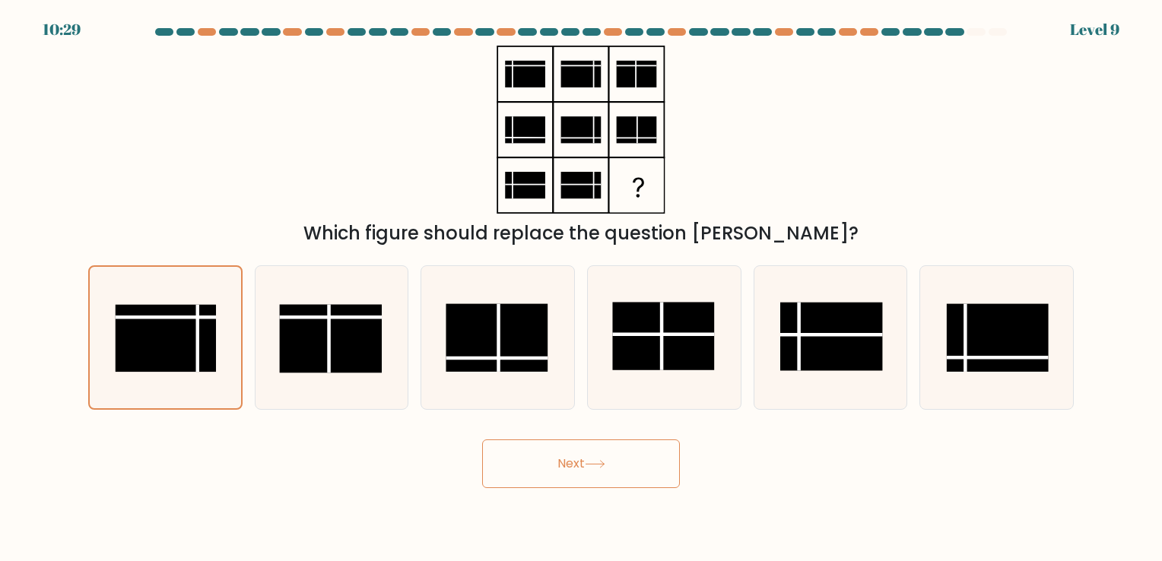
click at [532, 465] on button "Next" at bounding box center [581, 464] width 198 height 49
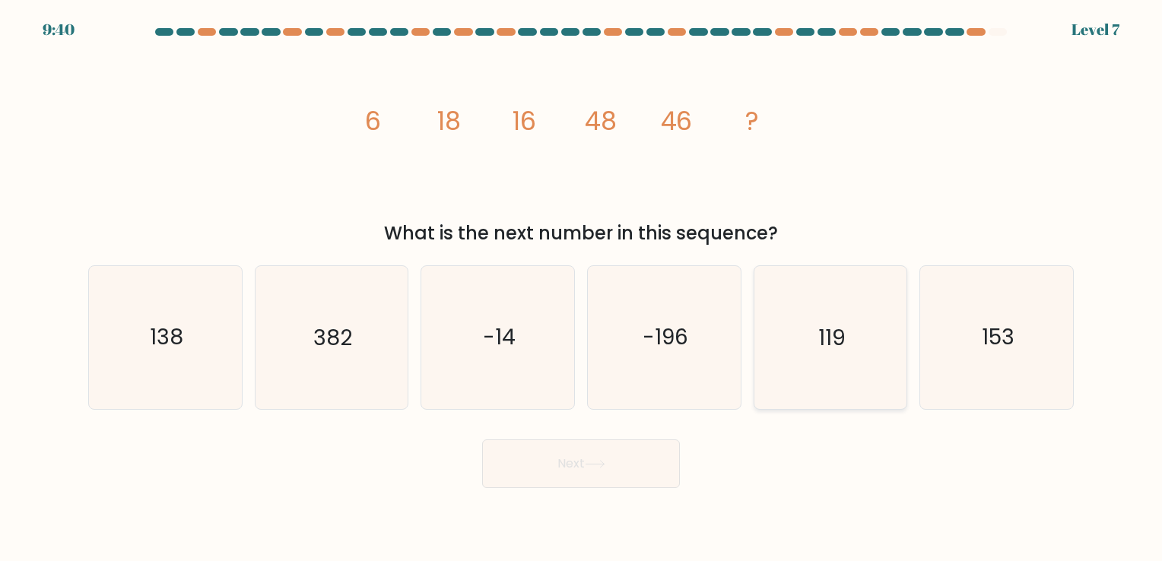
click at [828, 354] on icon "119" at bounding box center [830, 337] width 142 height 142
click at [582, 288] on input "e. 119" at bounding box center [581, 285] width 1 height 8
radio input "true"
click at [540, 481] on button "Next" at bounding box center [581, 464] width 198 height 49
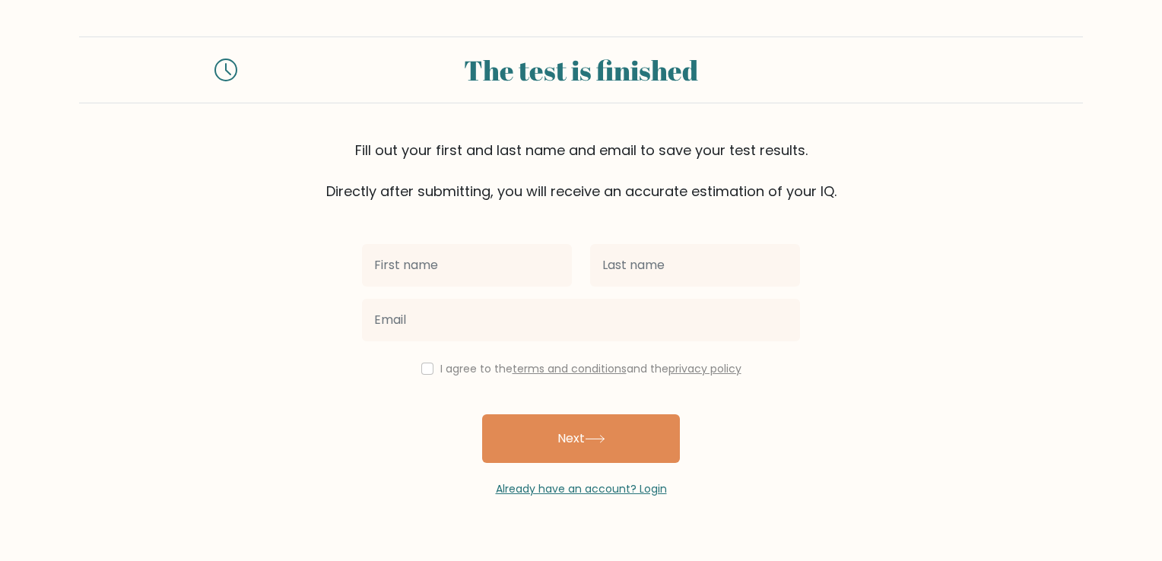
click at [472, 258] on input "text" at bounding box center [467, 265] width 210 height 43
type input "Serife"
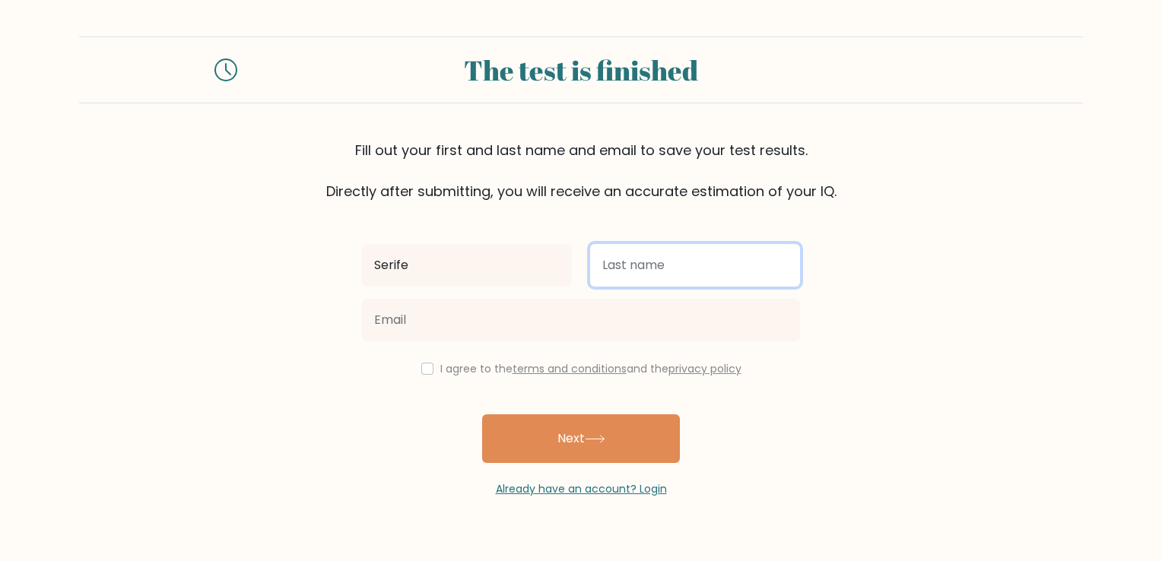
click at [758, 266] on input "text" at bounding box center [695, 265] width 210 height 43
type input "Demir"
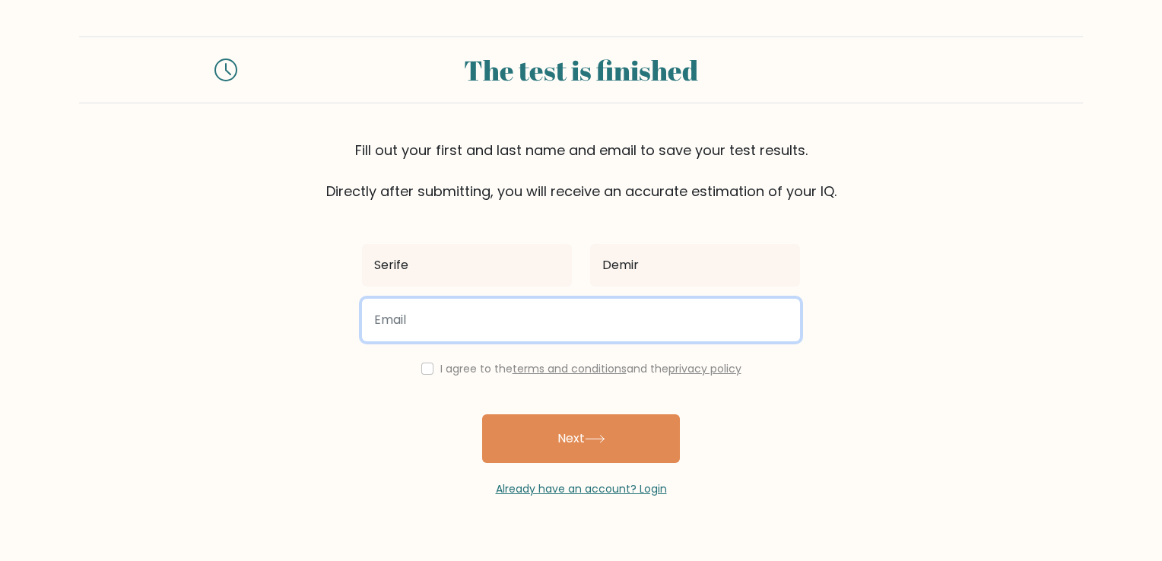
click at [532, 315] on input "email" at bounding box center [581, 320] width 438 height 43
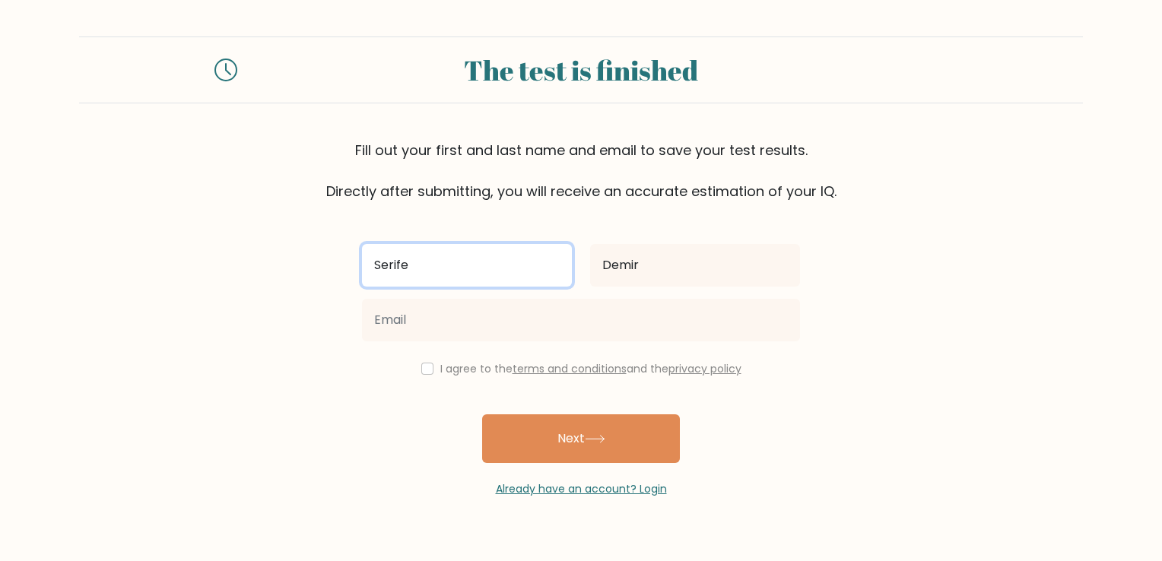
drag, startPoint x: 490, startPoint y: 266, endPoint x: 340, endPoint y: 269, distance: 149.9
click at [341, 269] on form "The test is finished Fill out your first and last name and email to save your t…" at bounding box center [581, 267] width 1162 height 461
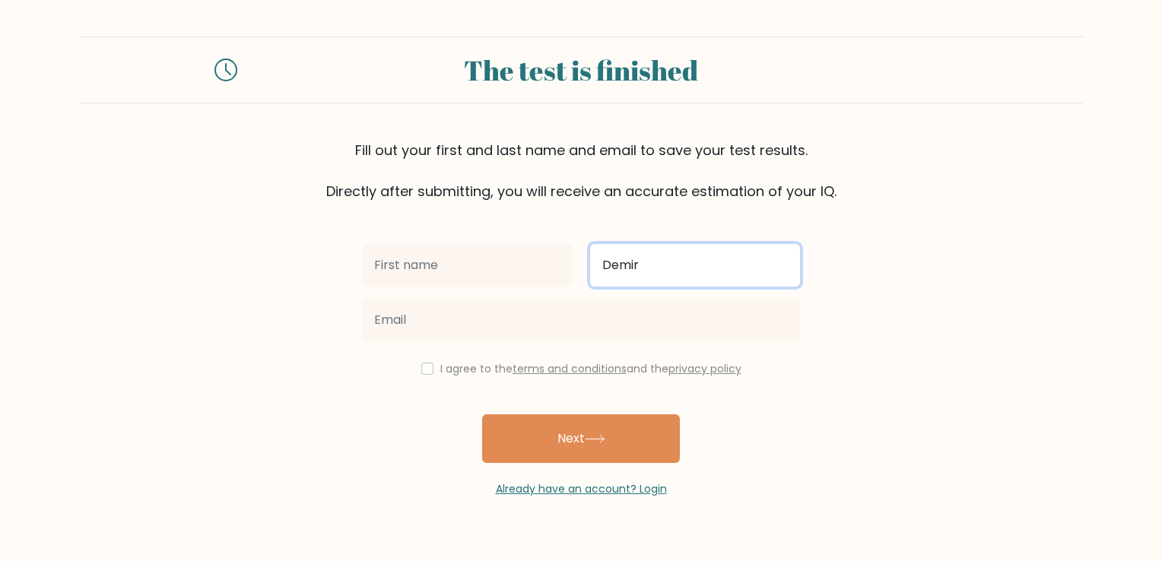
drag, startPoint x: 675, startPoint y: 265, endPoint x: 565, endPoint y: 281, distance: 110.7
click at [565, 281] on div "Demir" at bounding box center [581, 265] width 456 height 55
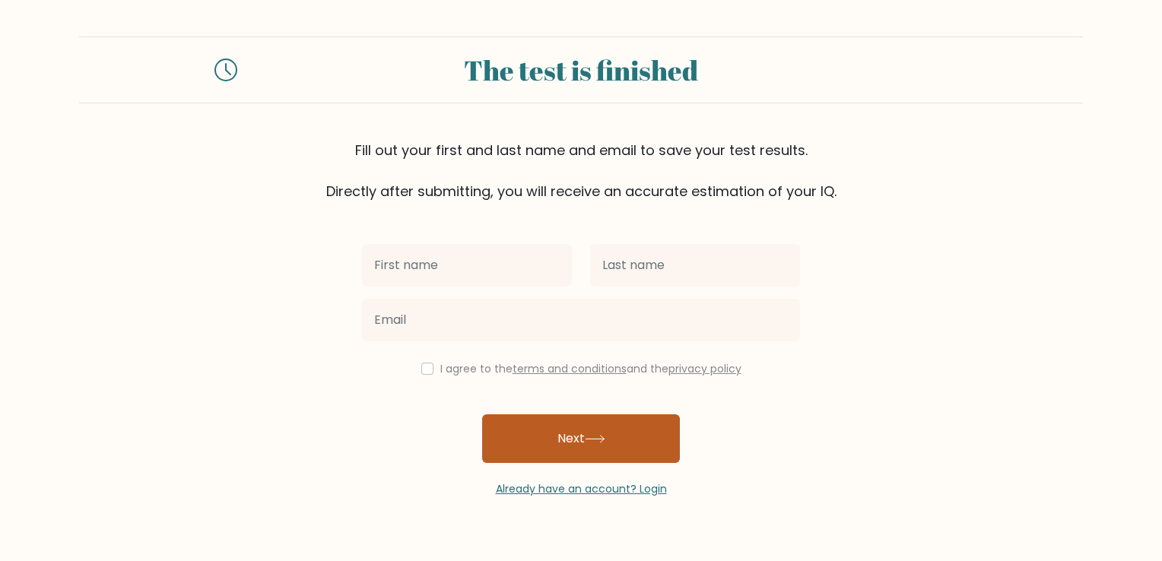
click at [639, 437] on button "Next" at bounding box center [581, 439] width 198 height 49
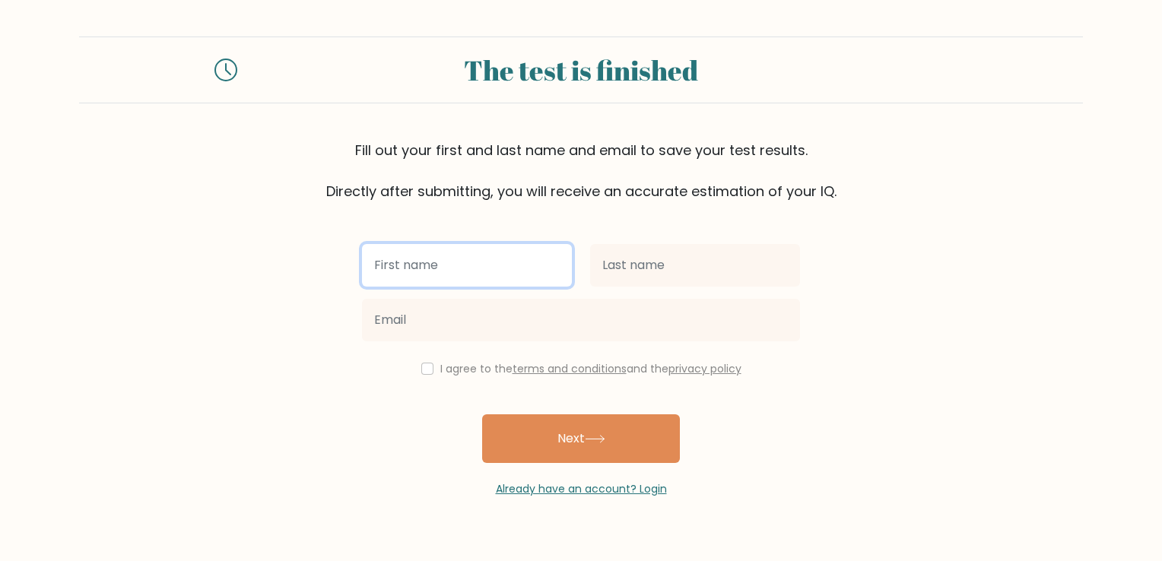
click at [494, 269] on input "text" at bounding box center [467, 265] width 210 height 43
type input "Serife"
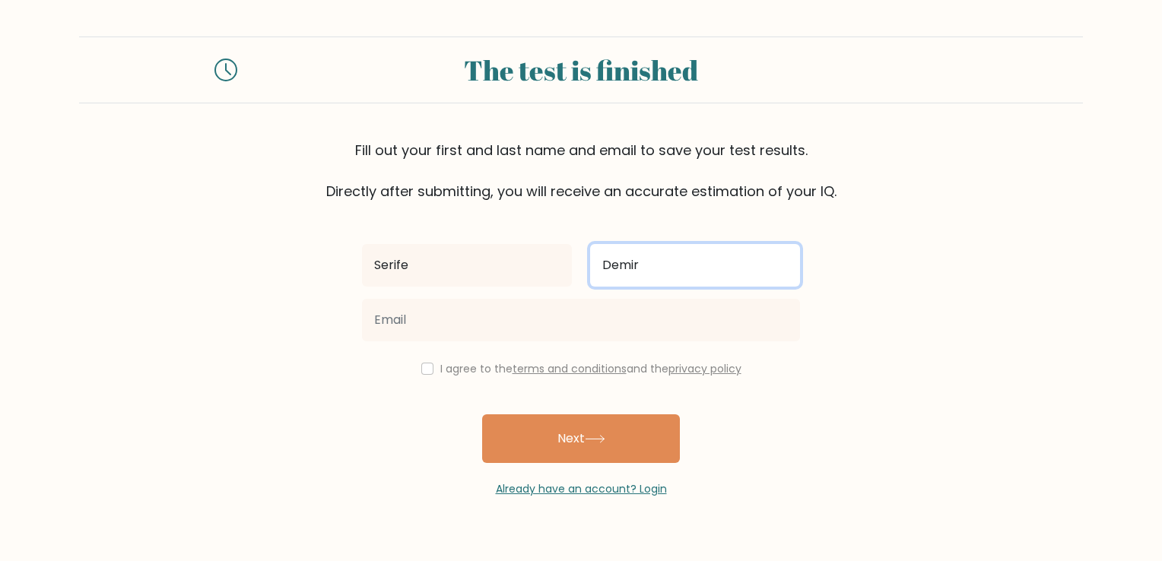
type input "Demir"
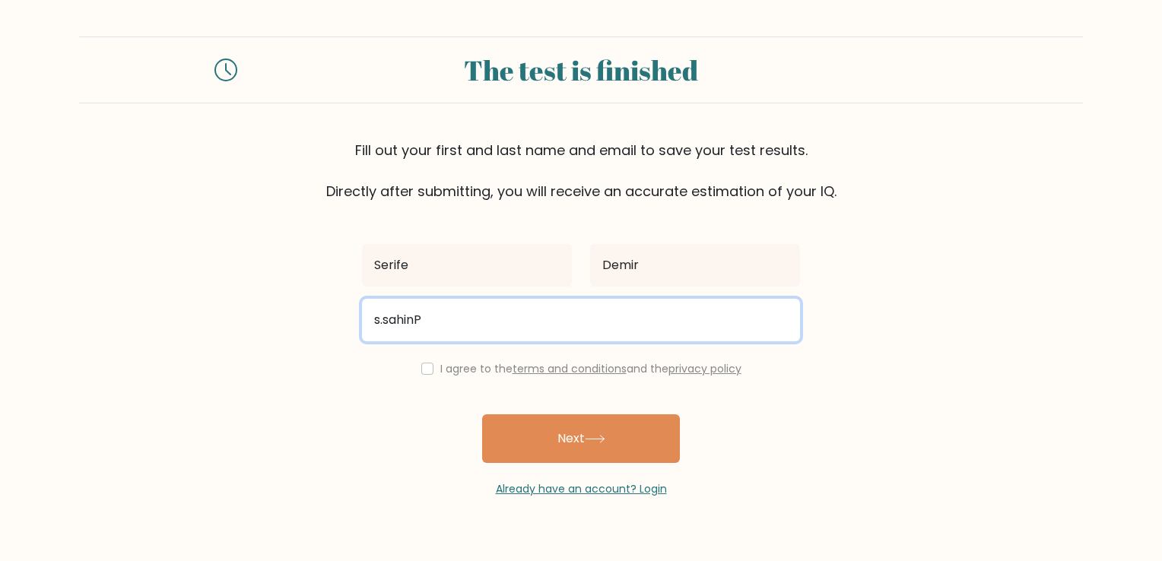
type input "s.sahin"
drag, startPoint x: 432, startPoint y: 314, endPoint x: 328, endPoint y: 357, distance: 112.9
click at [328, 357] on form "The test is finished Fill out your first and last name and email to save your t…" at bounding box center [581, 267] width 1162 height 461
type input "s.demir@vanadengageturkije.com"
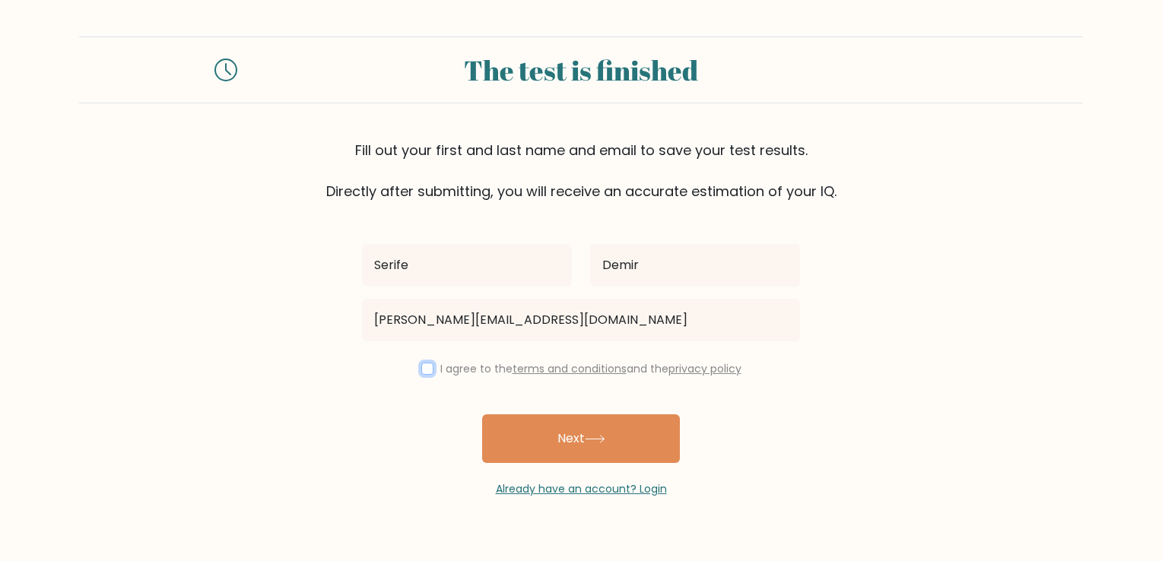
click at [423, 370] on input "checkbox" at bounding box center [427, 369] width 12 height 12
checkbox input "true"
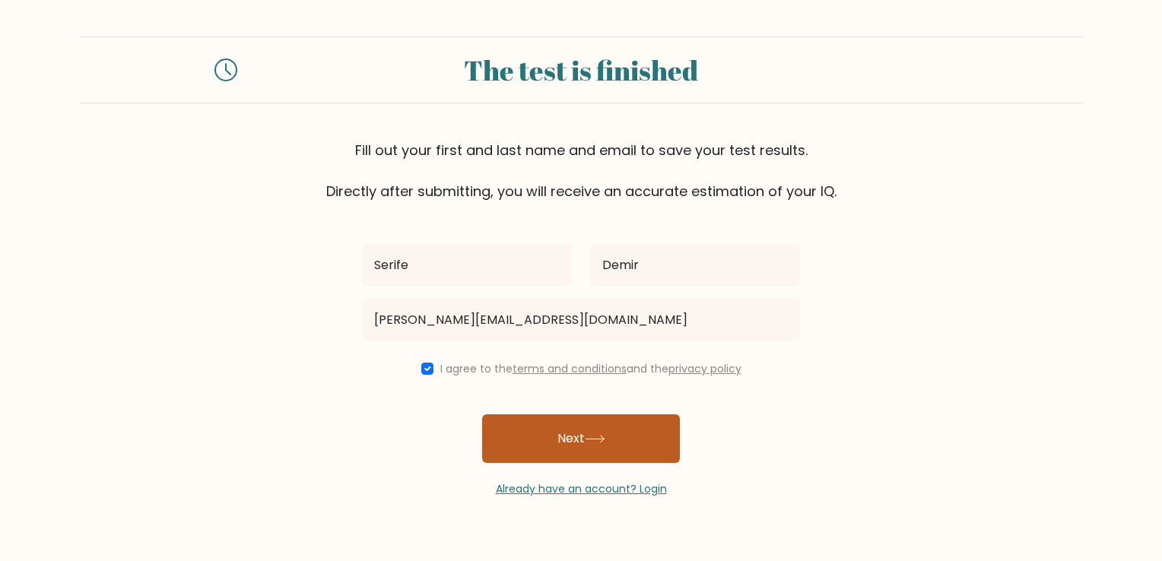
click at [532, 424] on button "Next" at bounding box center [581, 439] width 198 height 49
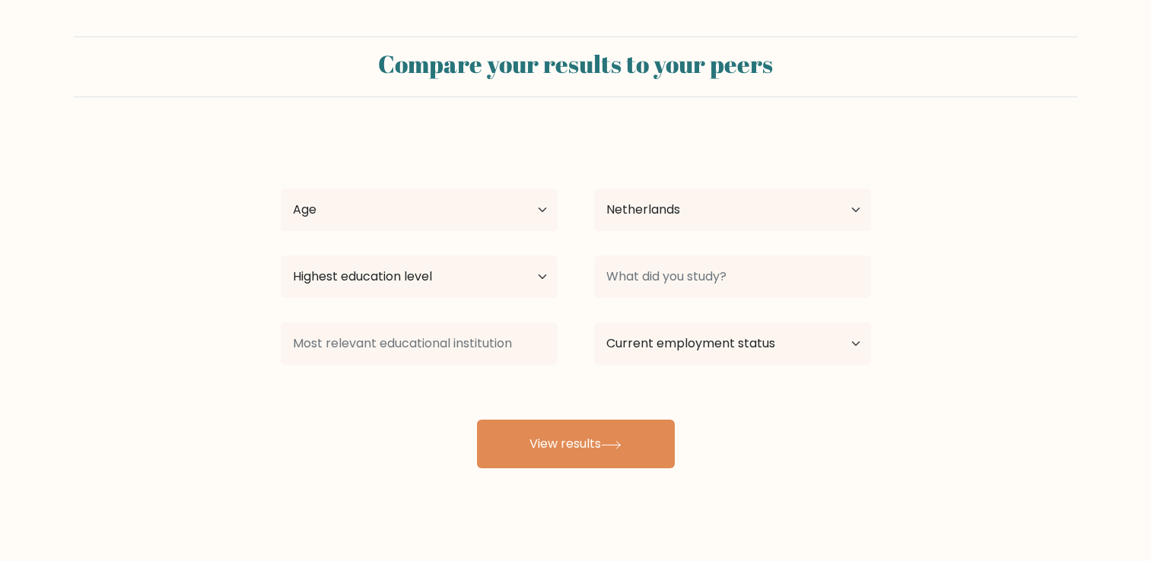
select select "NL"
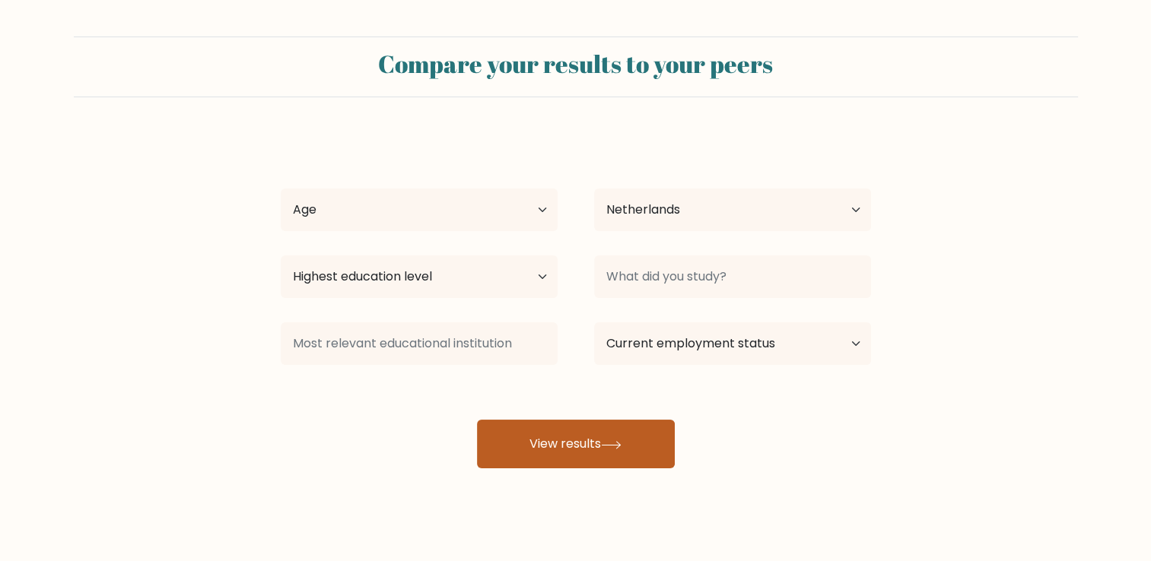
click at [490, 430] on button "View results" at bounding box center [576, 444] width 198 height 49
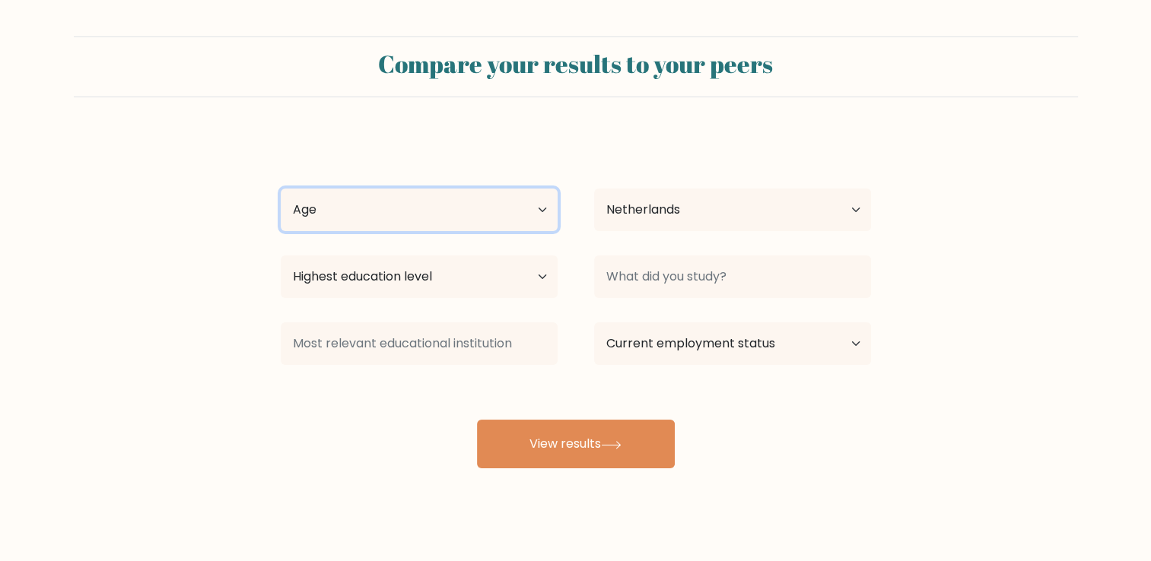
click at [402, 218] on select "Age Under 18 years old 18-24 years old 25-34 years old 35-44 years old 45-54 ye…" at bounding box center [419, 210] width 277 height 43
select select "35_44"
click at [281, 189] on select "Age Under 18 years old 18-24 years old 25-34 years old 35-44 years old 45-54 ye…" at bounding box center [419, 210] width 277 height 43
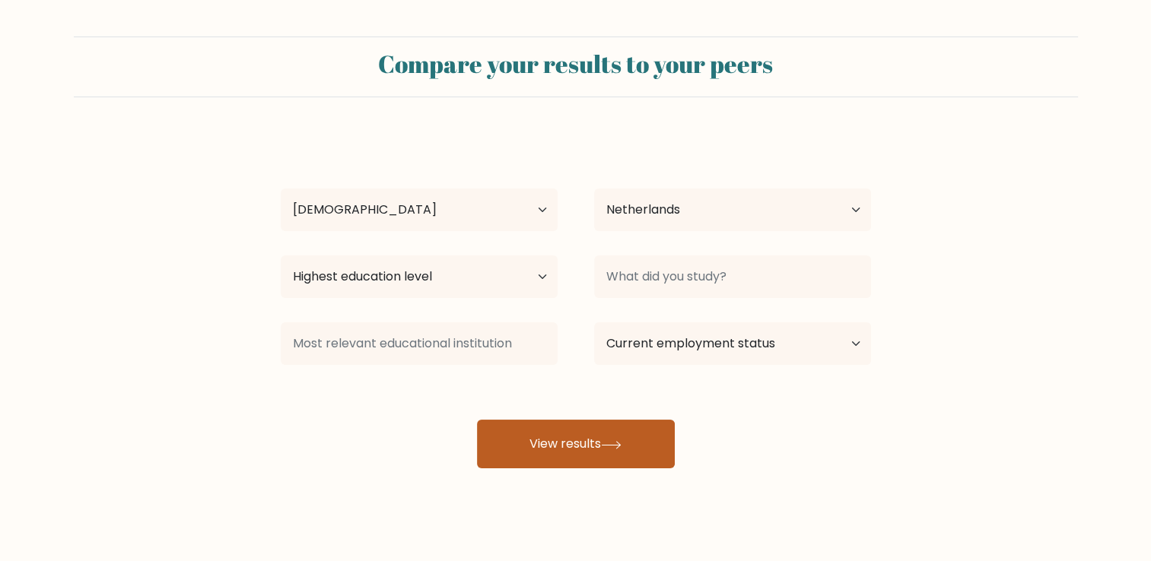
click at [547, 424] on button "View results" at bounding box center [576, 444] width 198 height 49
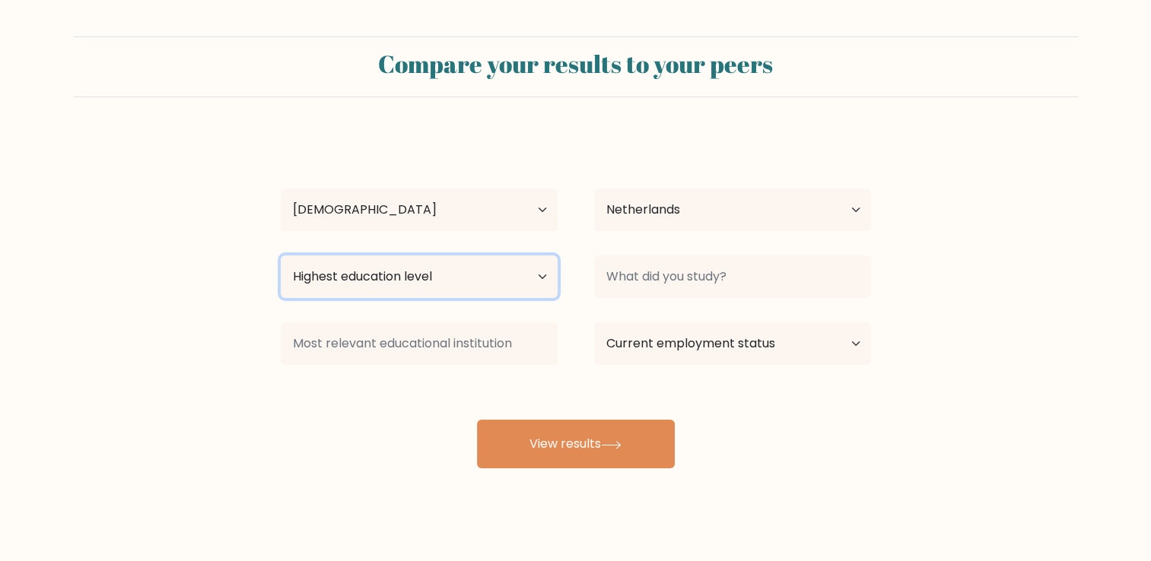
click at [361, 279] on select "Highest education level No schooling Primary Lower Secondary Upper Secondary Oc…" at bounding box center [419, 277] width 277 height 43
select select "upper_secondary"
click at [281, 256] on select "Highest education level No schooling Primary Lower Secondary Upper Secondary Oc…" at bounding box center [419, 277] width 277 height 43
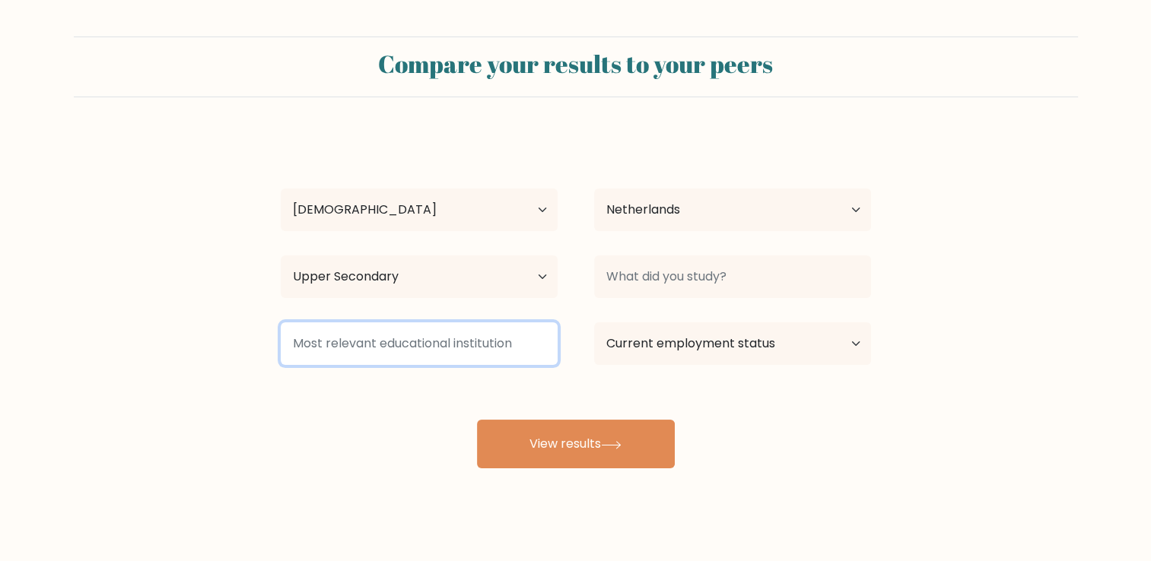
click at [492, 354] on input at bounding box center [419, 344] width 277 height 43
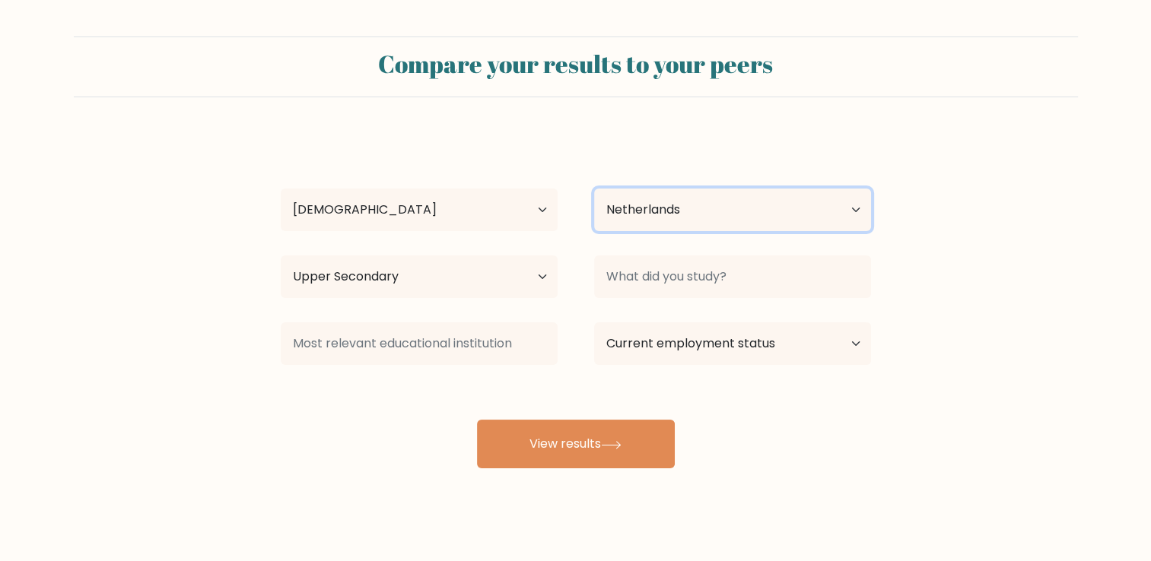
click at [634, 208] on select "Country Afghanistan Albania Algeria American Samoa Andorra Angola Anguilla Anta…" at bounding box center [732, 210] width 277 height 43
click at [636, 208] on select "Country Afghanistan Albania Algeria American Samoa Andorra Angola Anguilla Anta…" at bounding box center [732, 210] width 277 height 43
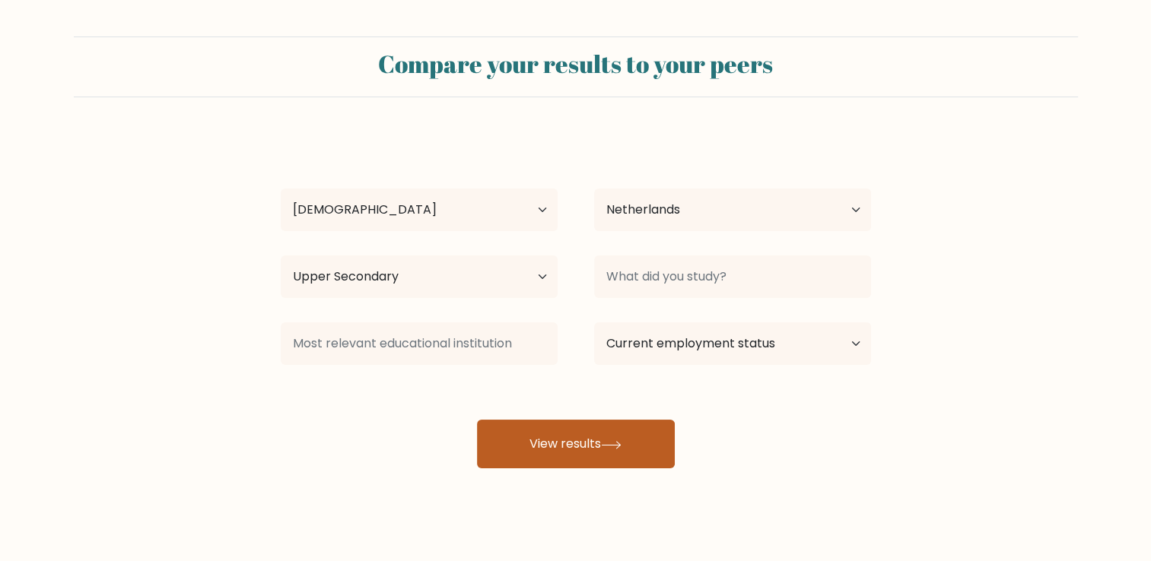
click at [562, 434] on button "View results" at bounding box center [576, 444] width 198 height 49
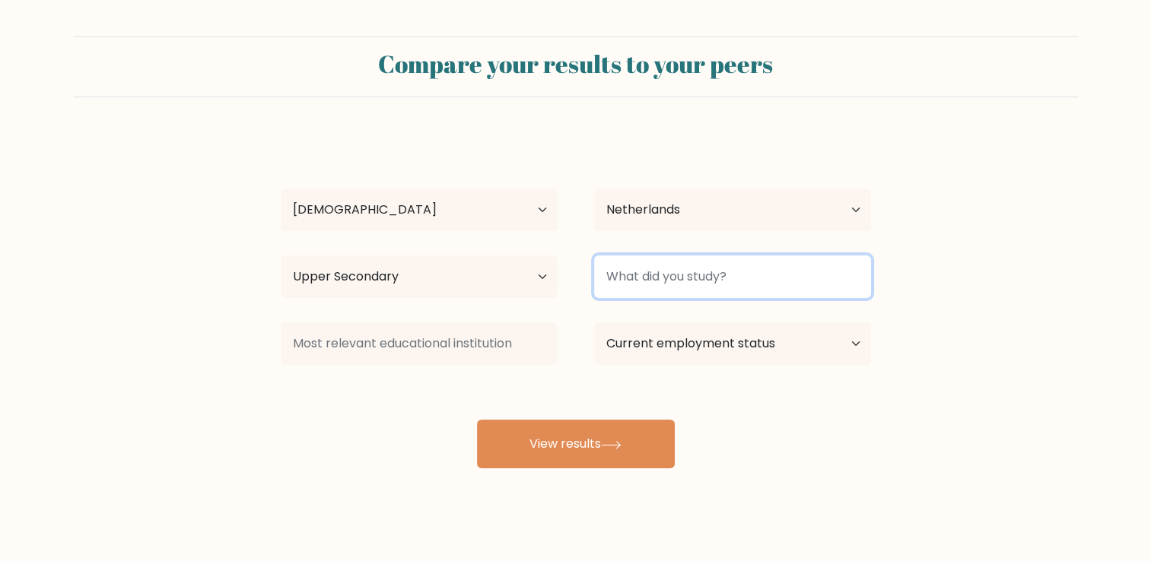
click at [654, 275] on input at bounding box center [732, 277] width 277 height 43
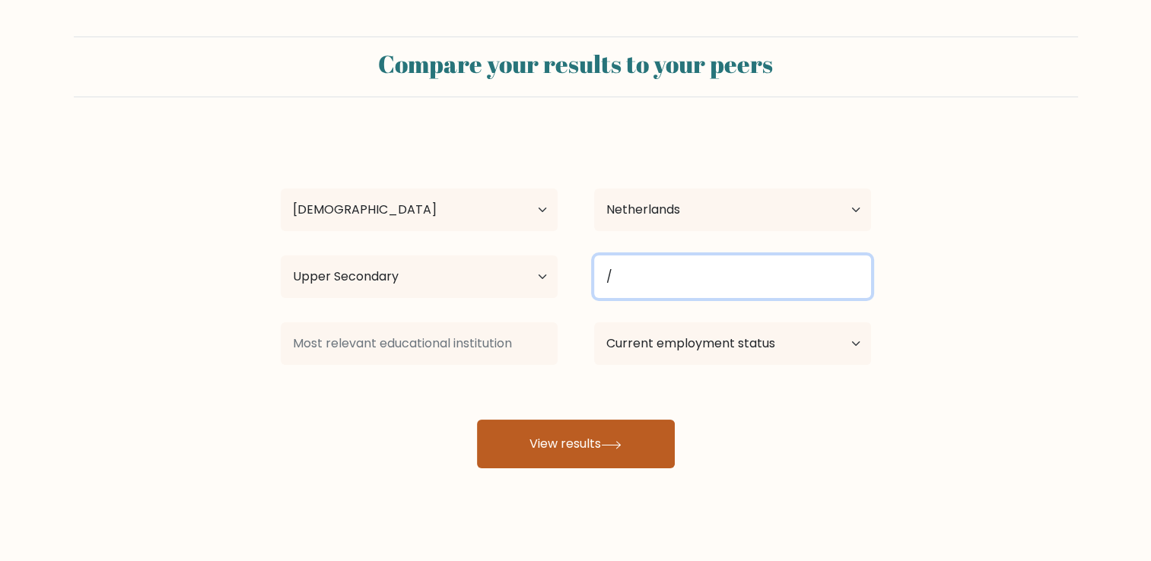
type input "/"
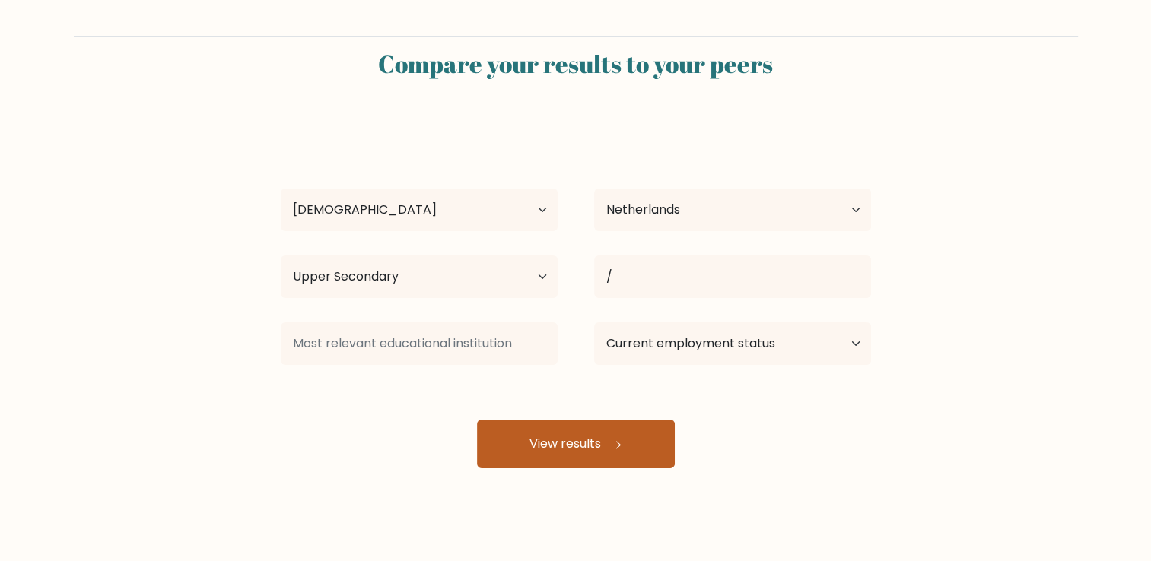
click at [597, 441] on button "View results" at bounding box center [576, 444] width 198 height 49
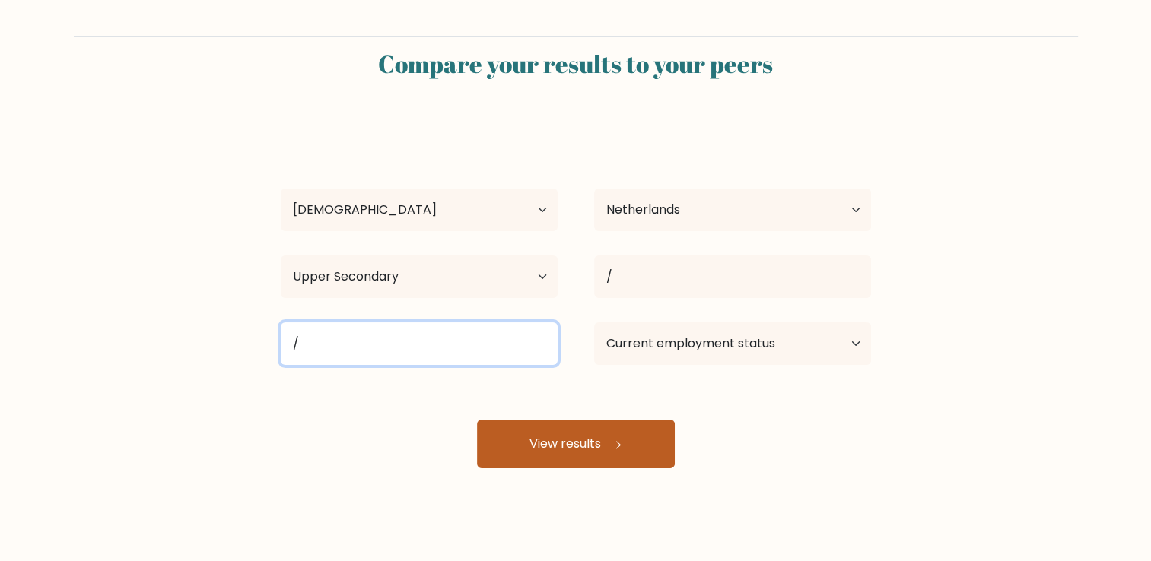
type input "/"
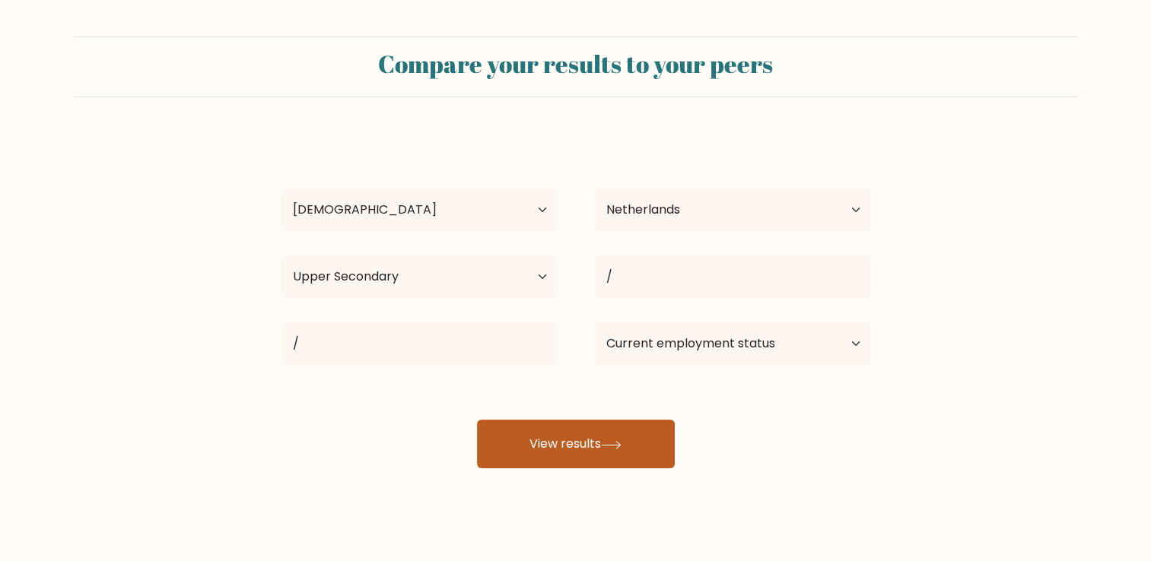
click at [530, 443] on button "View results" at bounding box center [576, 444] width 198 height 49
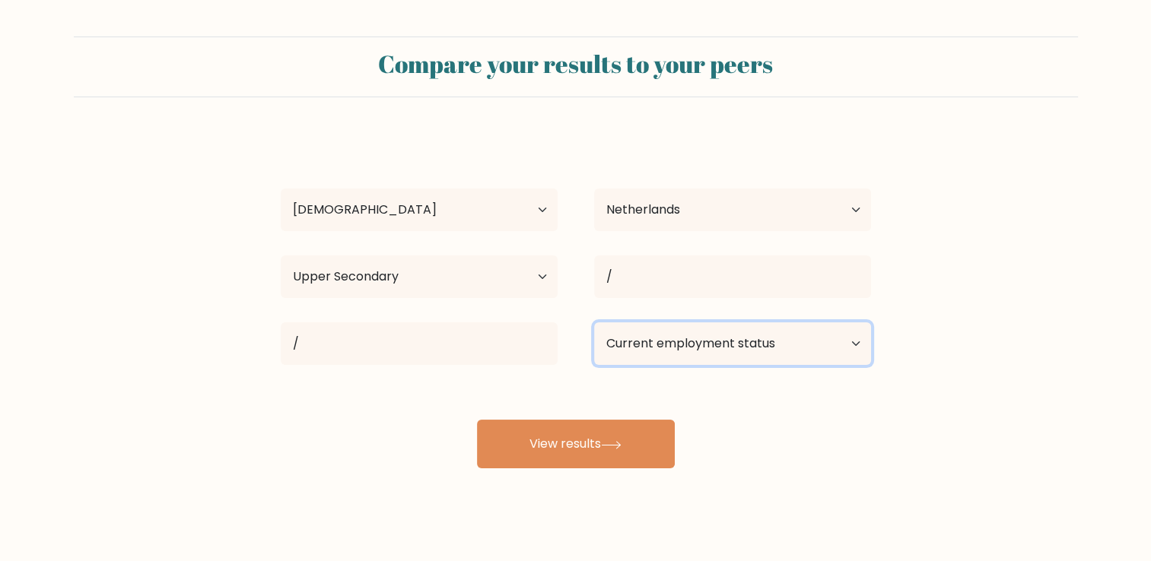
click at [628, 354] on select "Current employment status Employed Student Retired Other / prefer not to answer" at bounding box center [732, 344] width 277 height 43
select select "other"
click at [594, 323] on select "Current employment status Employed Student Retired Other / prefer not to answer" at bounding box center [732, 344] width 277 height 43
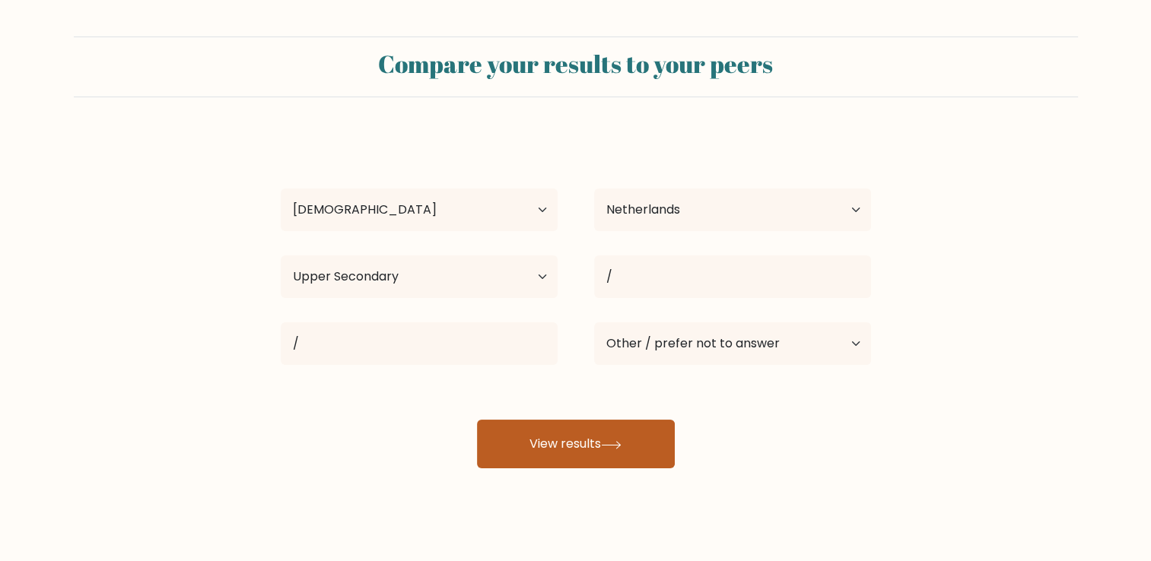
click at [583, 456] on button "View results" at bounding box center [576, 444] width 198 height 49
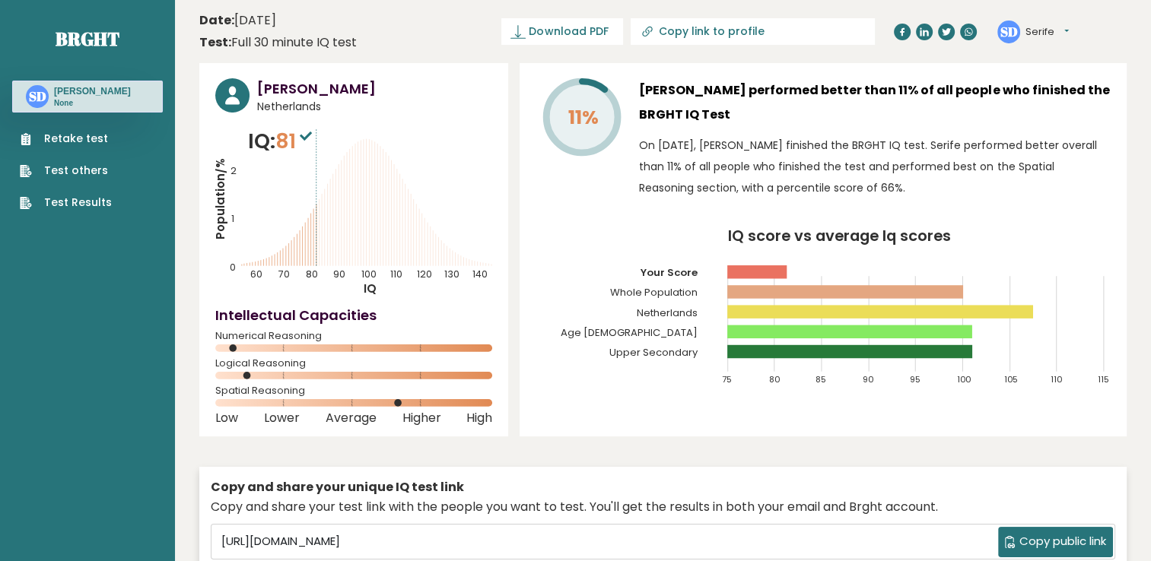
click at [1047, 32] on button "Serife" at bounding box center [1046, 31] width 43 height 15
click at [1050, 111] on link "Logout" at bounding box center [1065, 118] width 78 height 21
